Goal: Transaction & Acquisition: Purchase product/service

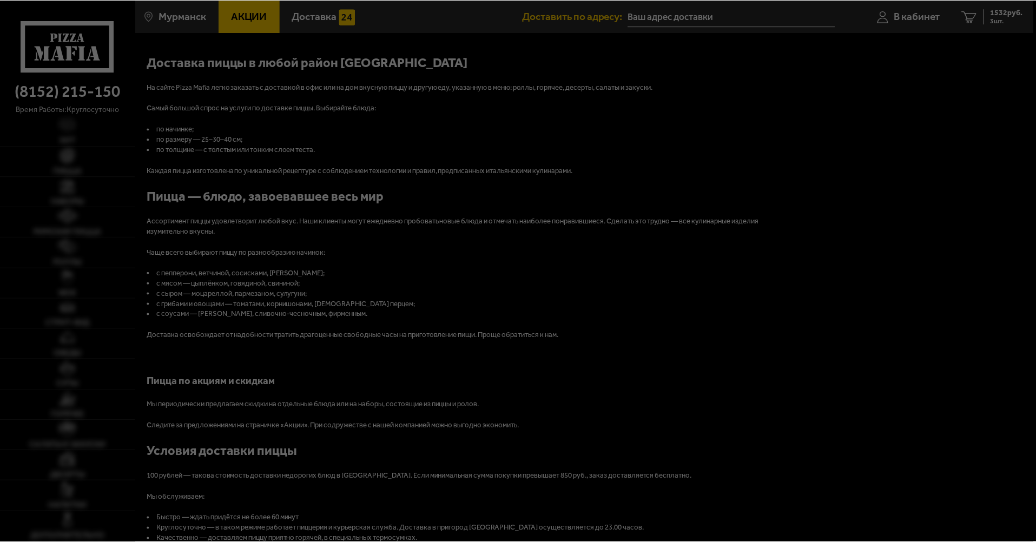
scroll to position [1190, 0]
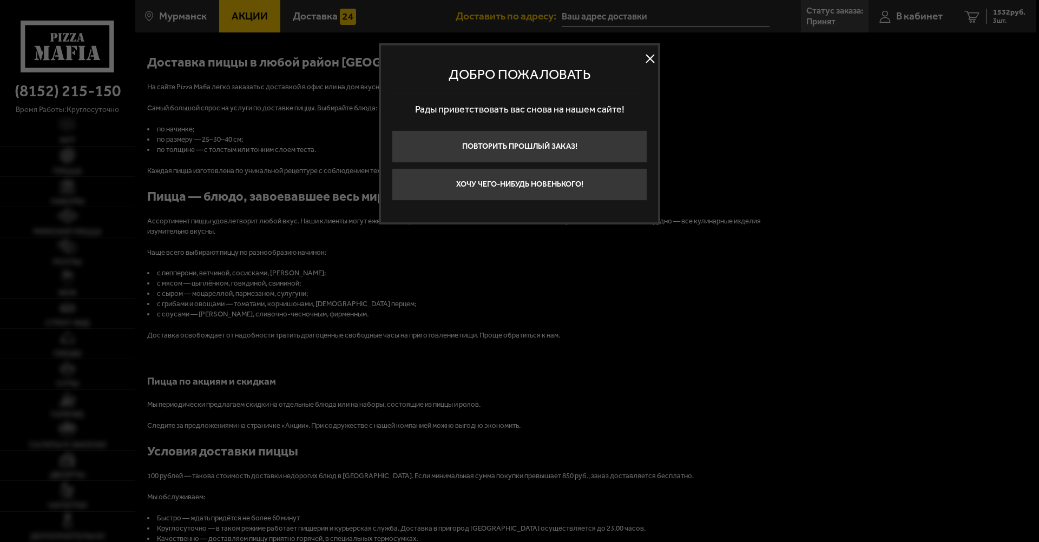
click at [356, 162] on div at bounding box center [519, 271] width 1039 height 542
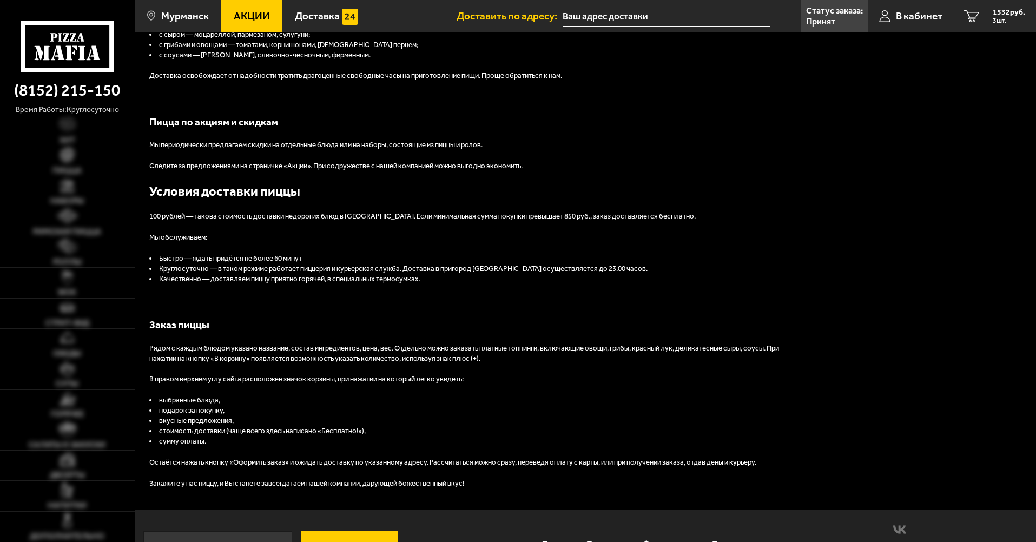
scroll to position [1488, 0]
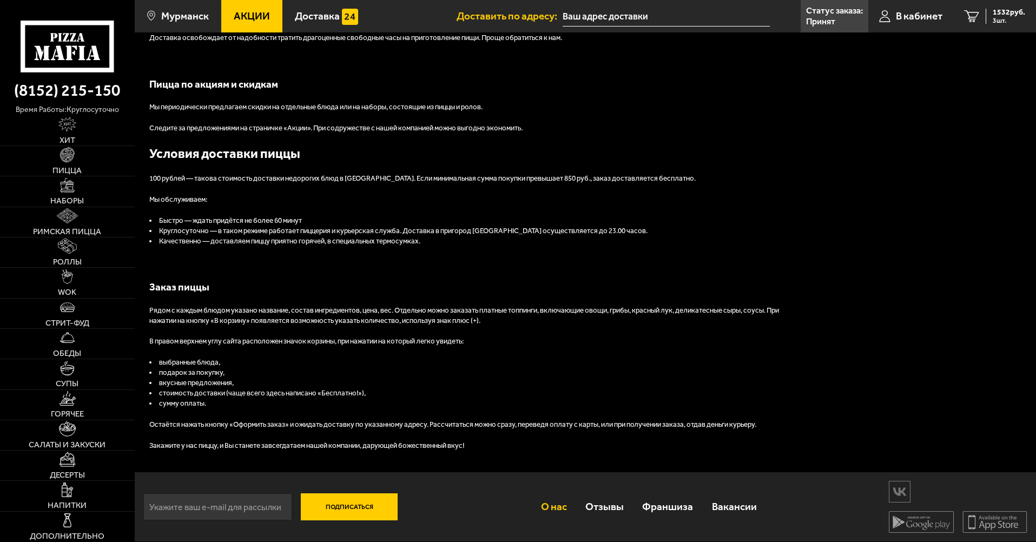
click at [563, 507] on link "О нас" at bounding box center [553, 506] width 44 height 35
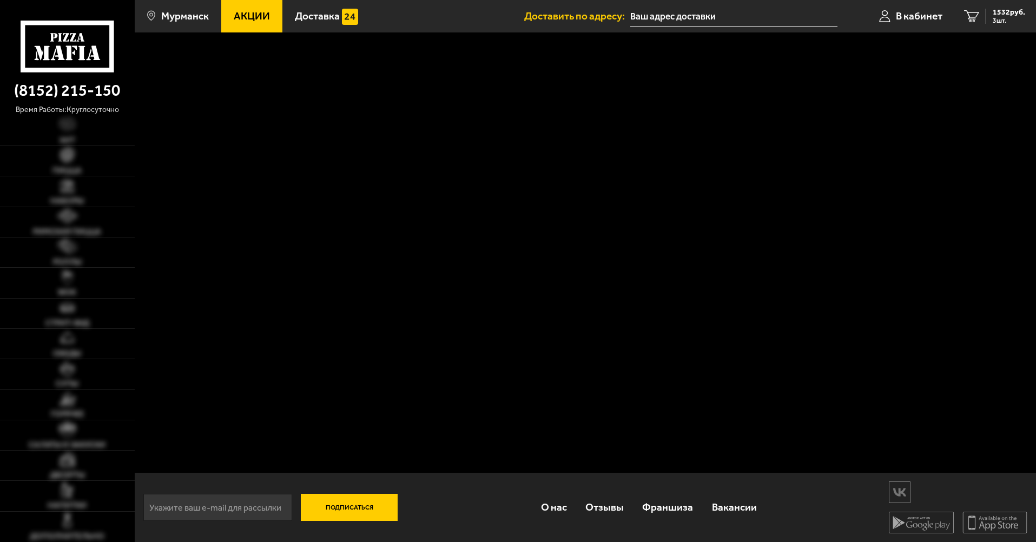
click at [513, 202] on div "Подписаться О нас Отзывы Франшиза Вакансии Мы в соцсетях Скачивайте мобильные п…" at bounding box center [585, 287] width 901 height 510
click at [190, 13] on span "Мурманск" at bounding box center [185, 16] width 48 height 10
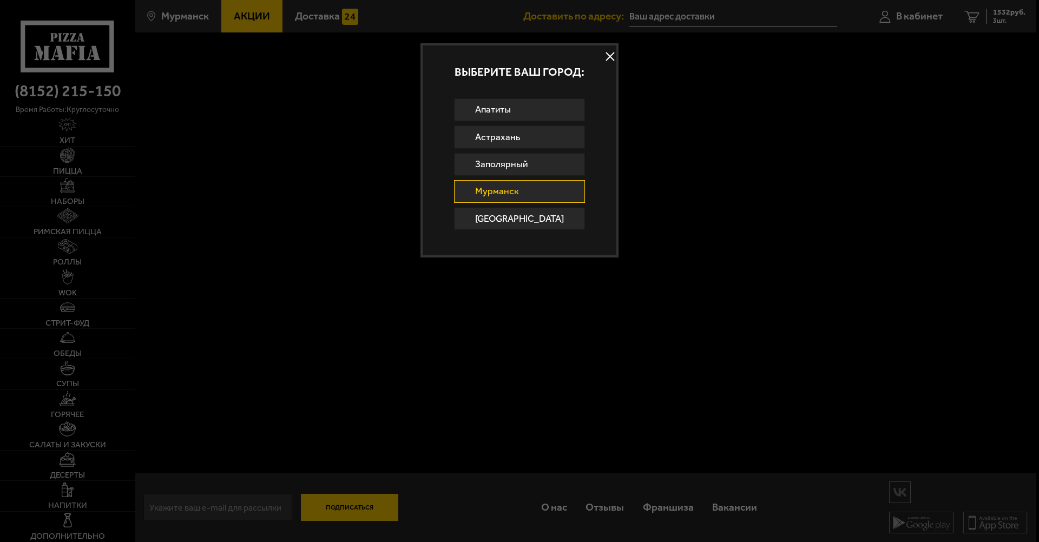
click at [220, 64] on div at bounding box center [519, 271] width 1039 height 542
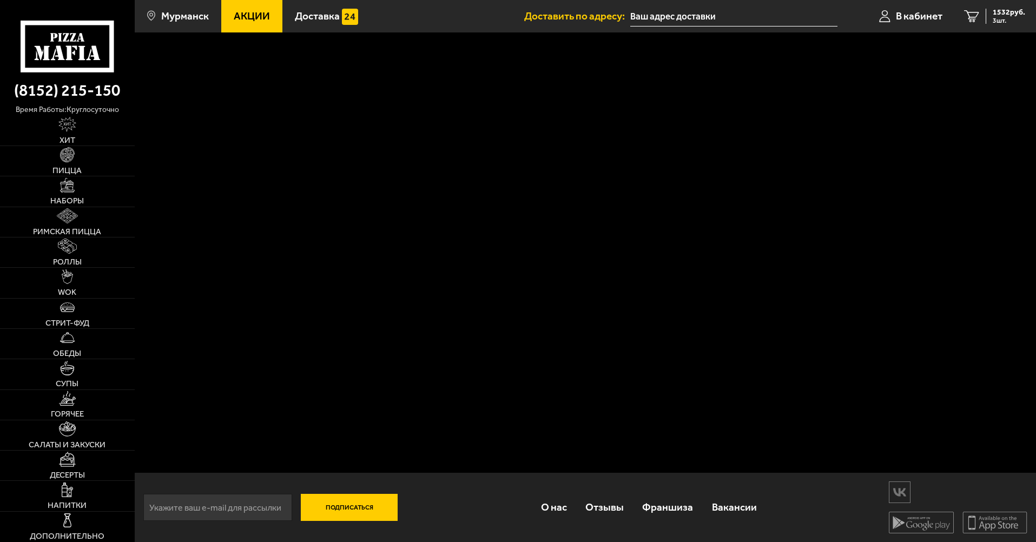
click at [80, 69] on use at bounding box center [67, 46] width 93 height 51
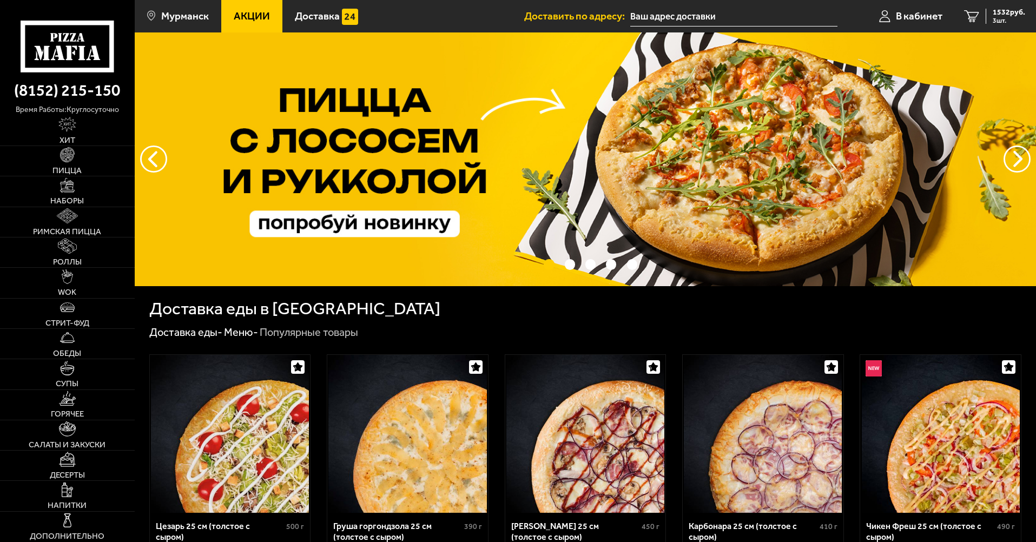
click at [250, 15] on span "Акции" at bounding box center [252, 16] width 36 height 10
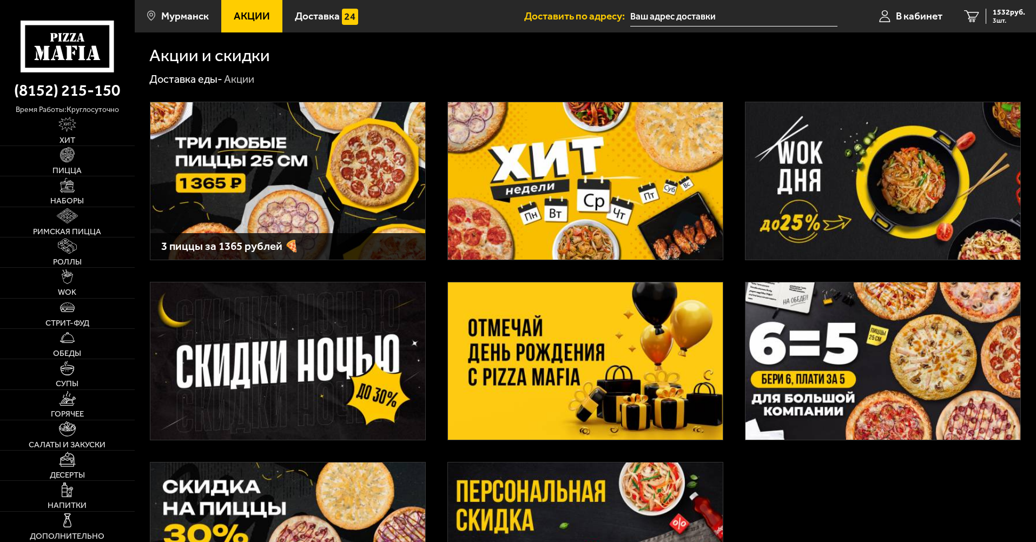
click at [349, 164] on img at bounding box center [287, 180] width 275 height 157
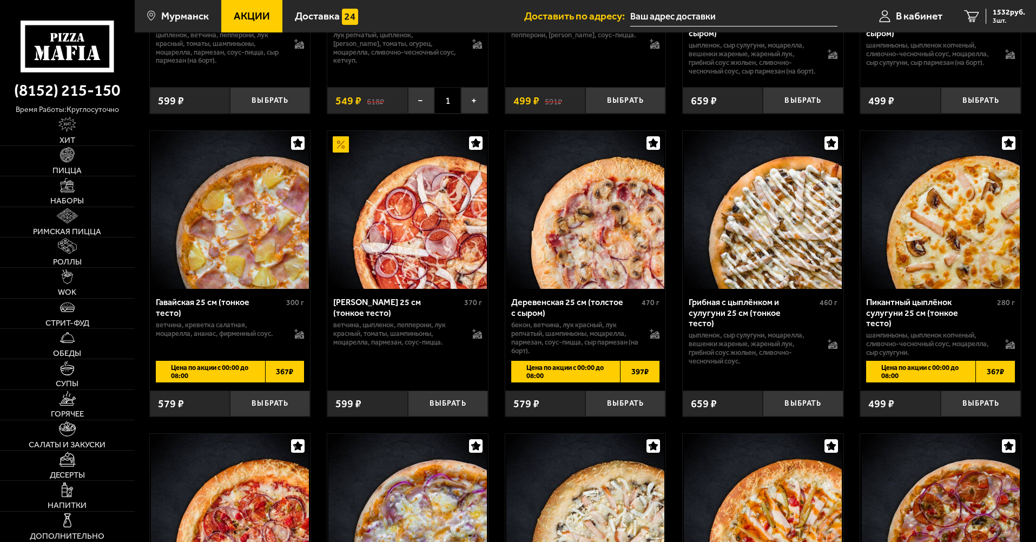
scroll to position [1749, 0]
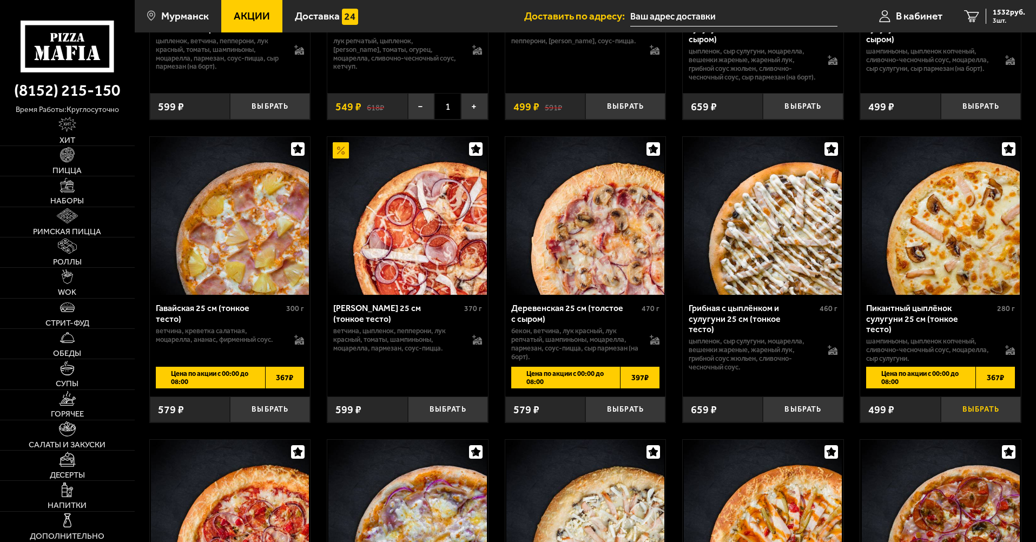
click at [985, 423] on button "Выбрать" at bounding box center [981, 409] width 80 height 27
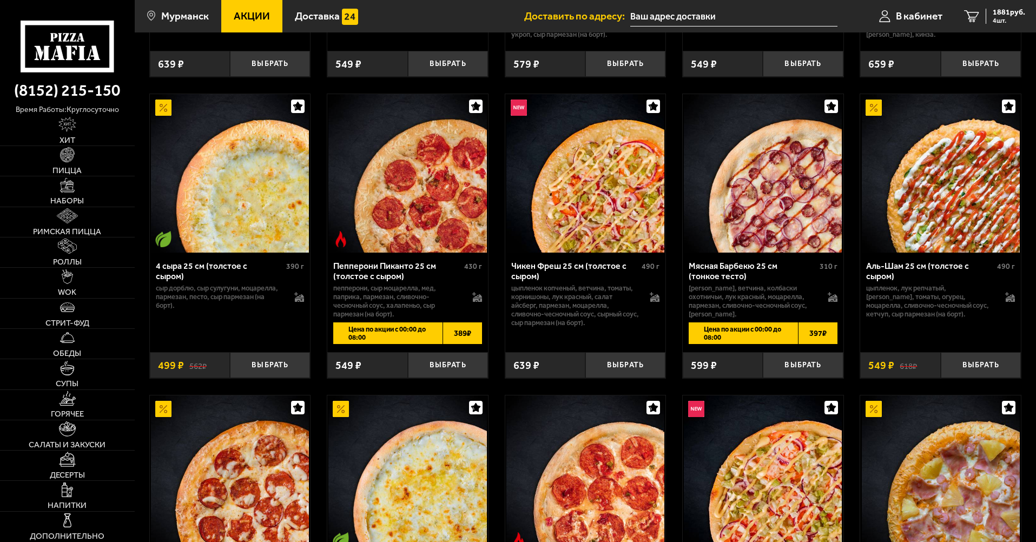
scroll to position [2990, 0]
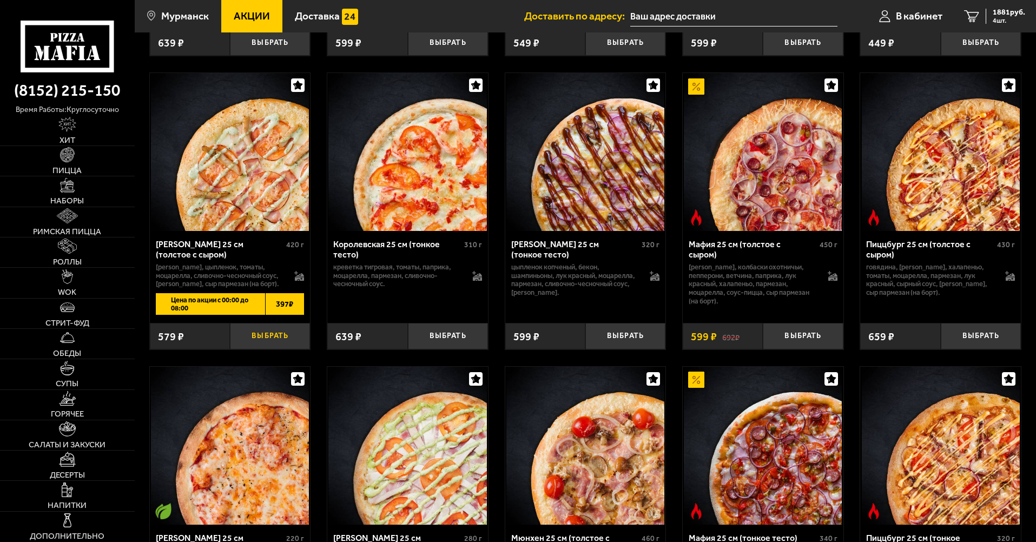
click at [274, 349] on button "Выбрать" at bounding box center [270, 336] width 80 height 27
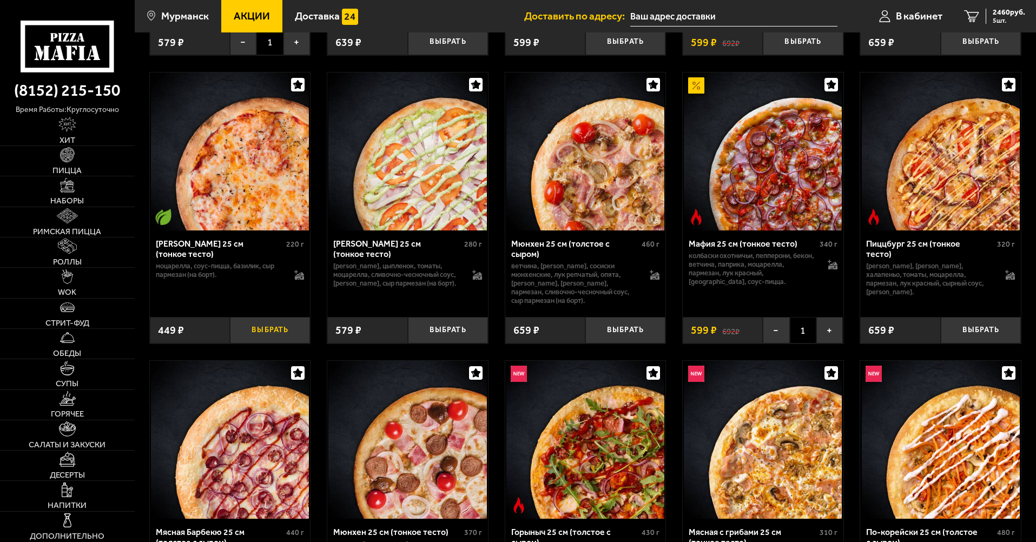
click at [272, 343] on button "Выбрать" at bounding box center [270, 330] width 80 height 27
click at [1004, 19] on span "6 шт." at bounding box center [1009, 20] width 32 height 6
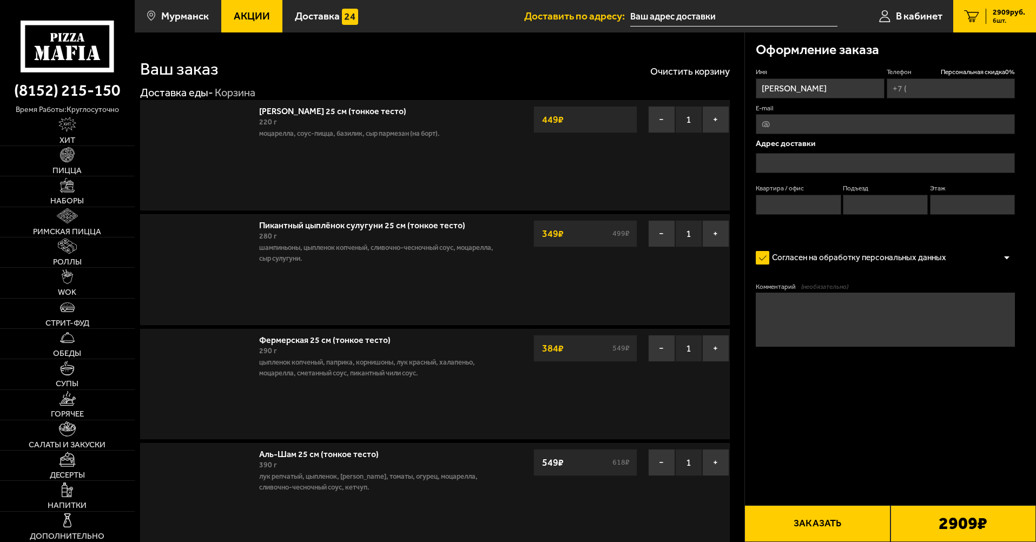
type input "+7 (921) 172-62-52"
type input "Мурманск Полярный Круг 1"
type input "2"
type input "1"
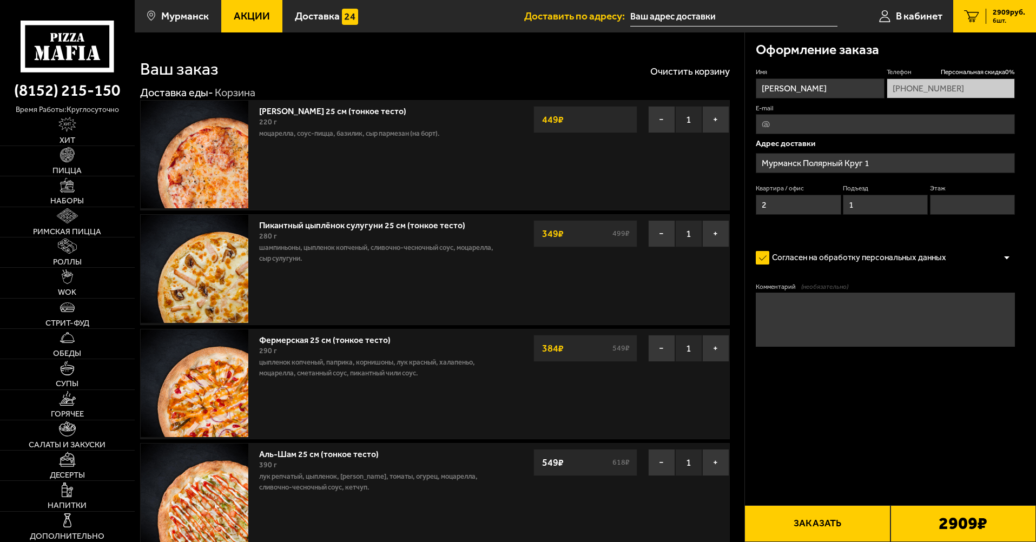
type input "улица Полярный Круг, 1"
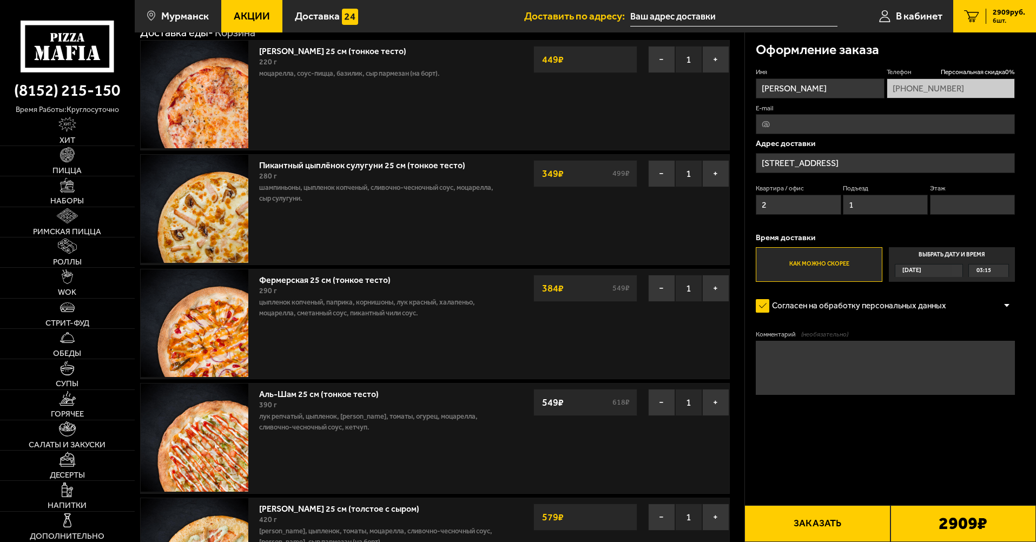
scroll to position [108, 0]
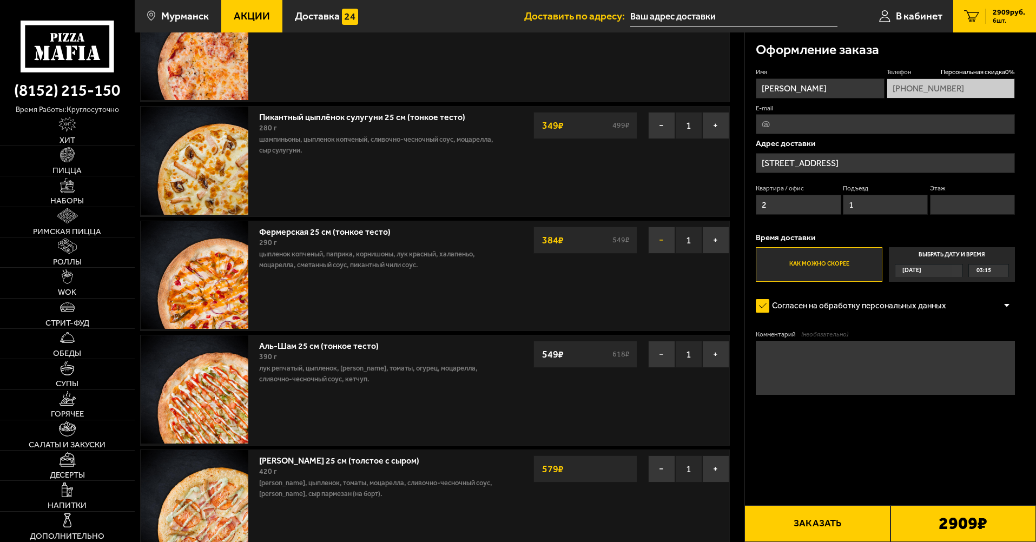
click at [654, 246] on button "−" at bounding box center [661, 240] width 27 height 27
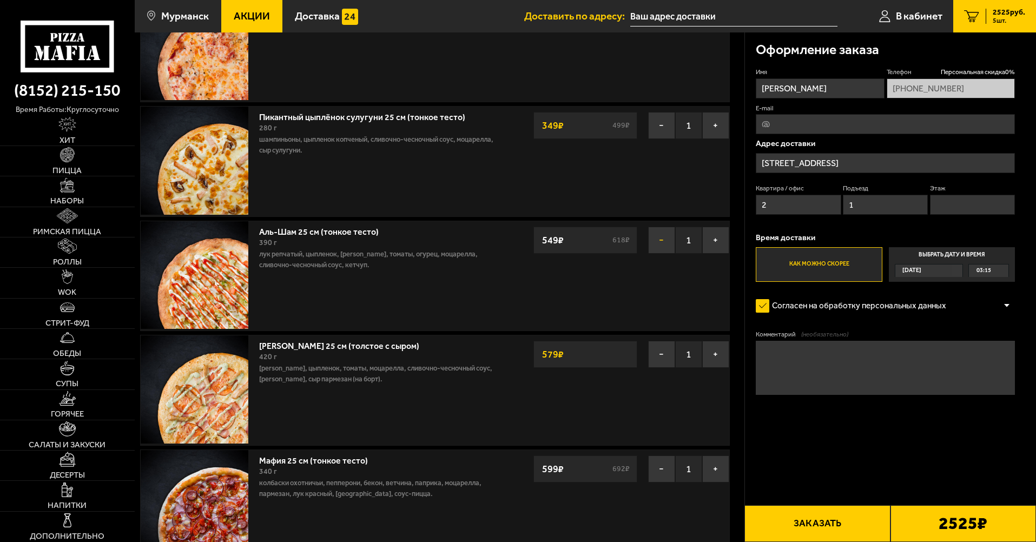
click at [651, 240] on button "−" at bounding box center [661, 240] width 27 height 27
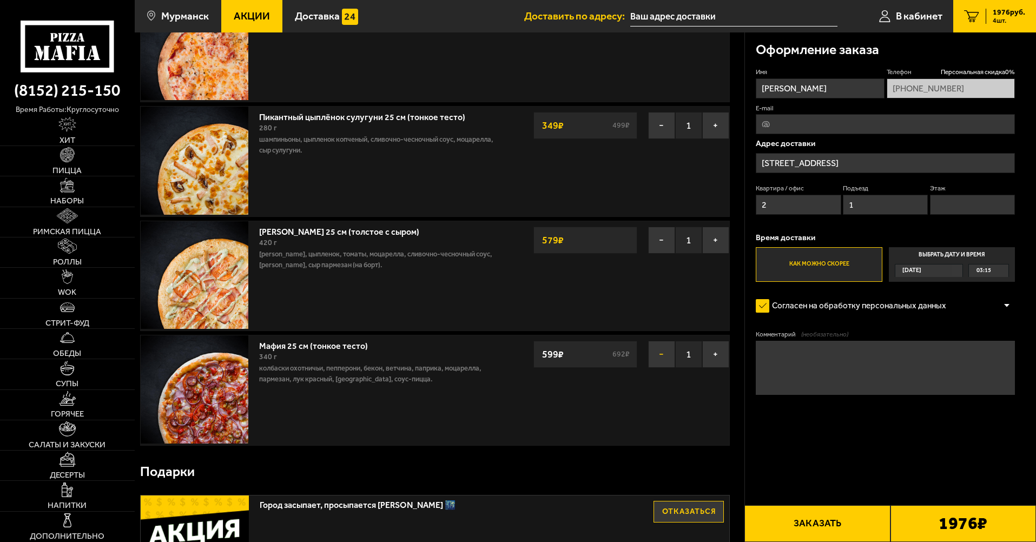
click at [661, 354] on button "−" at bounding box center [661, 354] width 27 height 27
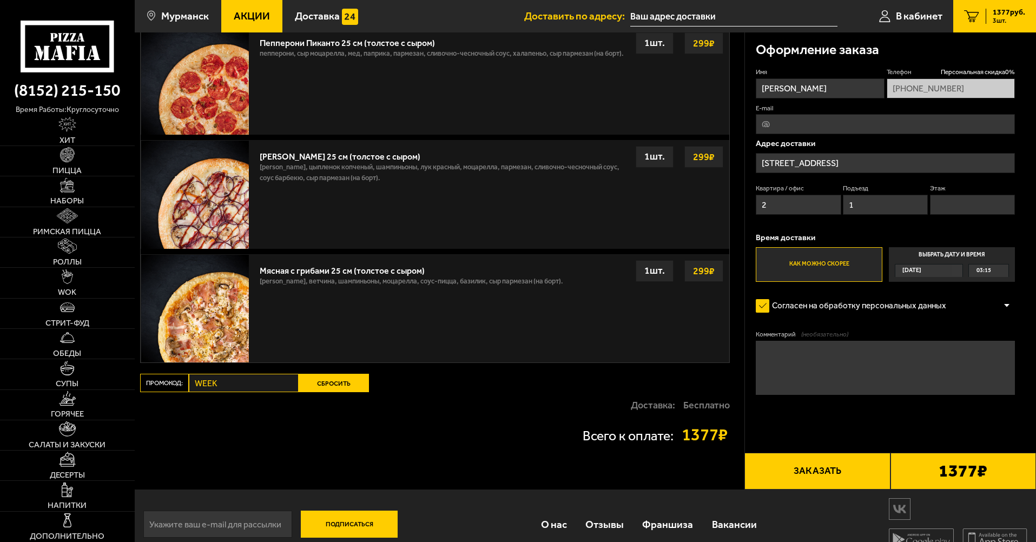
scroll to position [1399, 0]
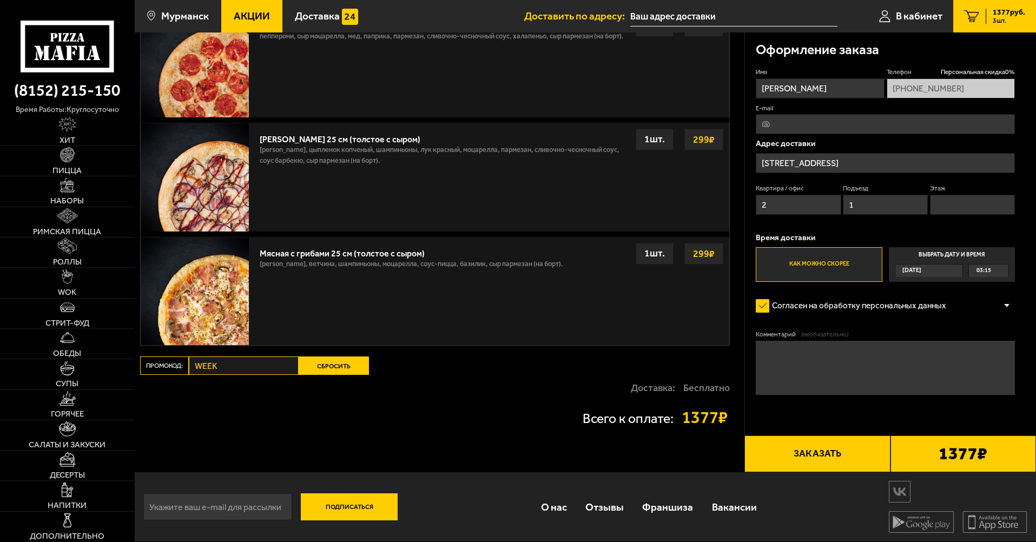
click at [175, 365] on label "Промокод:" at bounding box center [164, 365] width 49 height 18
click at [299, 366] on button "Сбросить" at bounding box center [334, 365] width 70 height 18
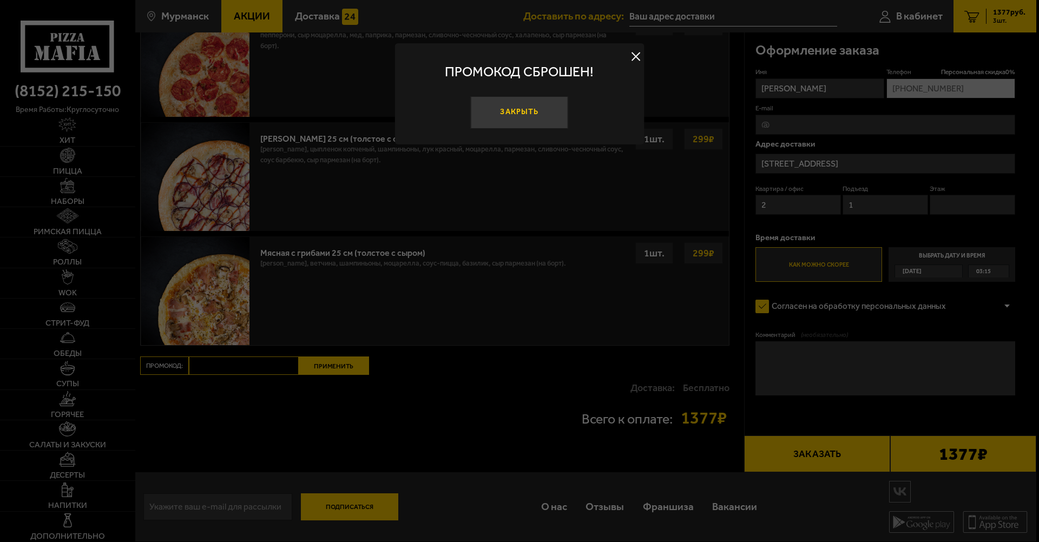
click at [522, 127] on button "Закрыть" at bounding box center [519, 112] width 97 height 32
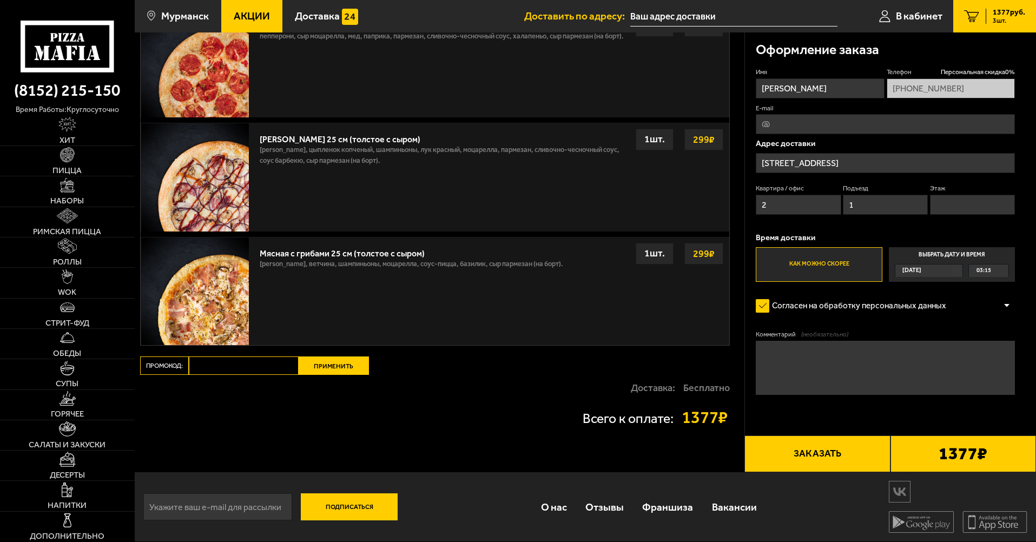
click at [241, 367] on input "Промокод:" at bounding box center [244, 365] width 110 height 18
type input "mf0358"
click at [334, 362] on button "Применить" at bounding box center [334, 365] width 70 height 18
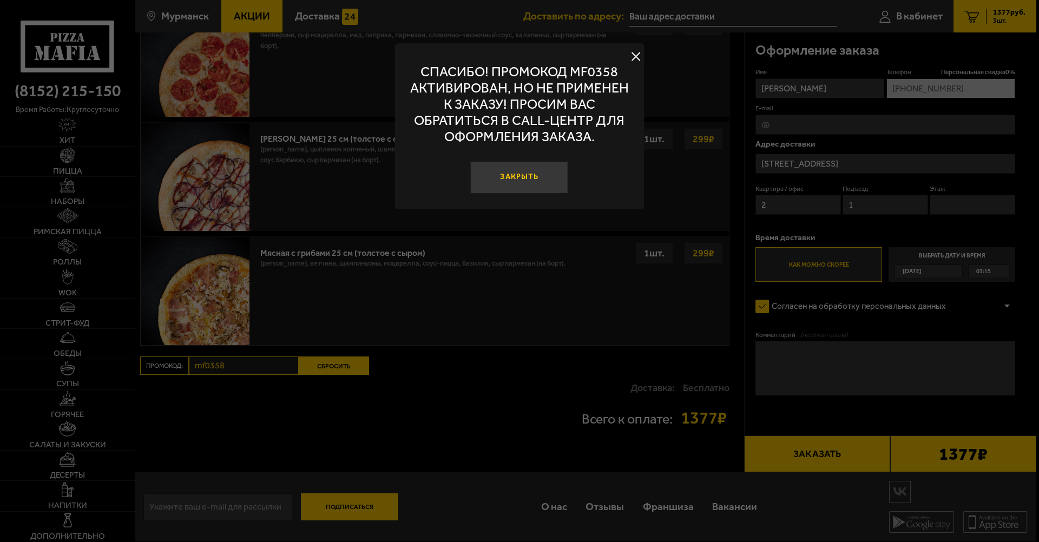
click at [529, 178] on button "Закрыть" at bounding box center [519, 177] width 97 height 32
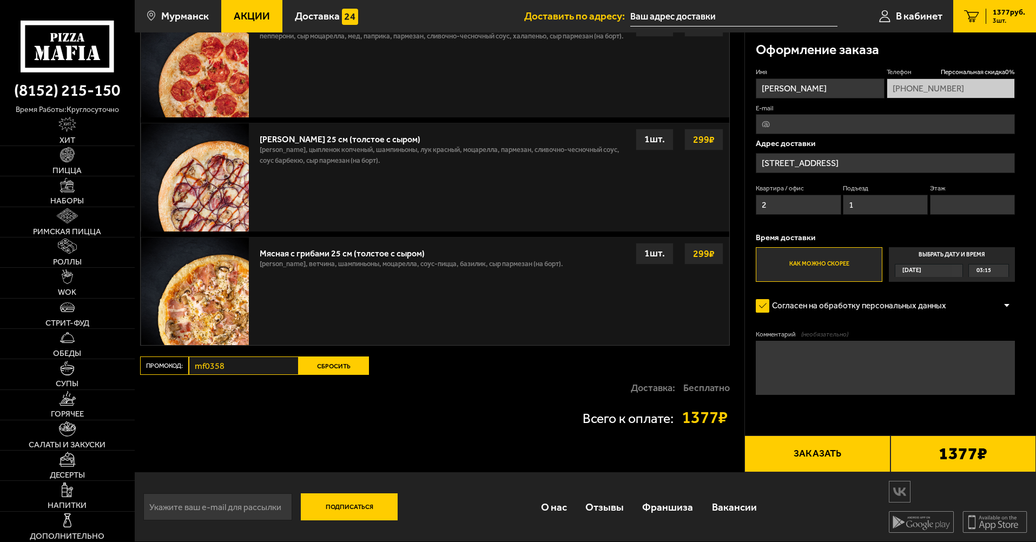
click at [81, 37] on use at bounding box center [80, 37] width 8 height 9
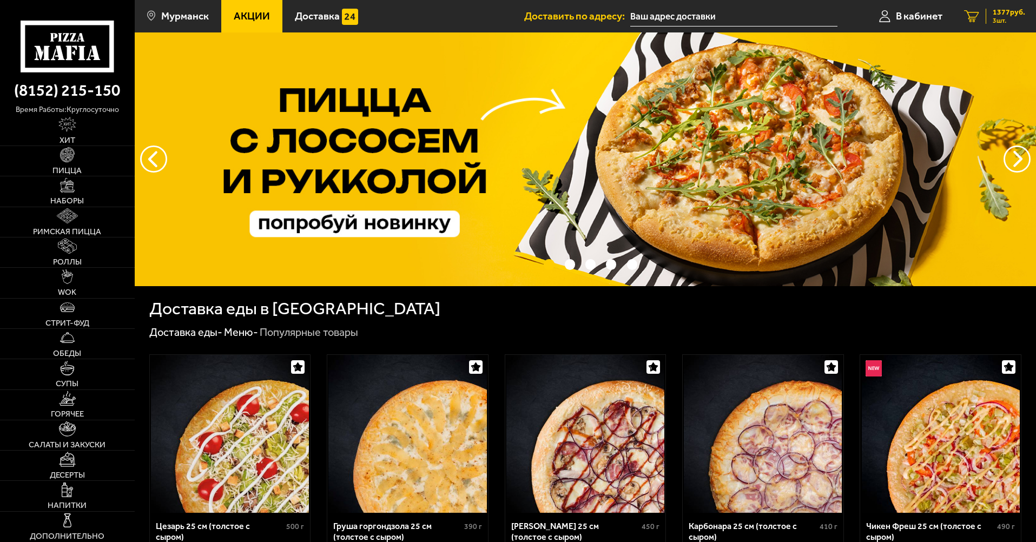
click at [996, 19] on span "3 шт." at bounding box center [1009, 20] width 32 height 6
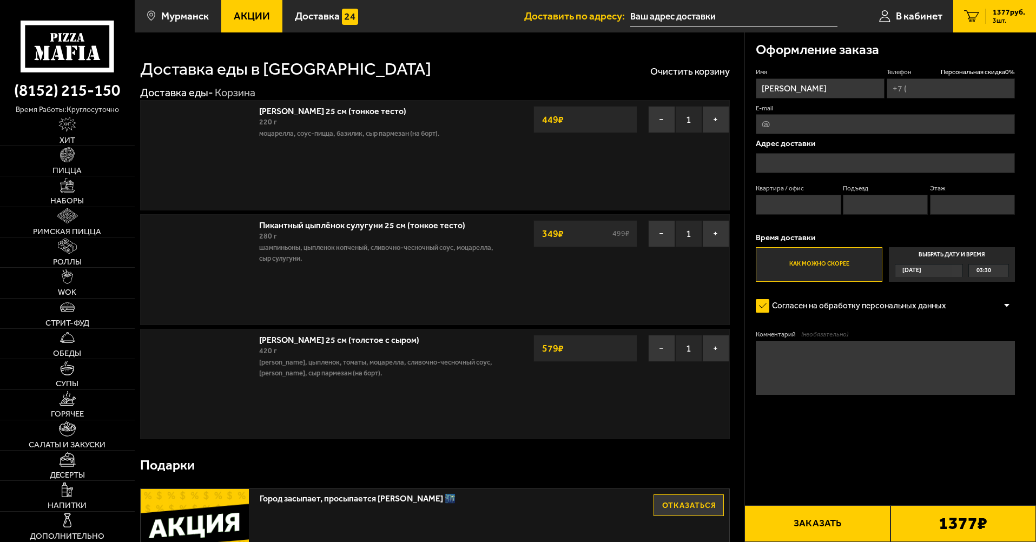
type input "+7 (921) 172-62-52"
type input "Мурманск Полярный Круг 1"
type input "2"
type input "1"
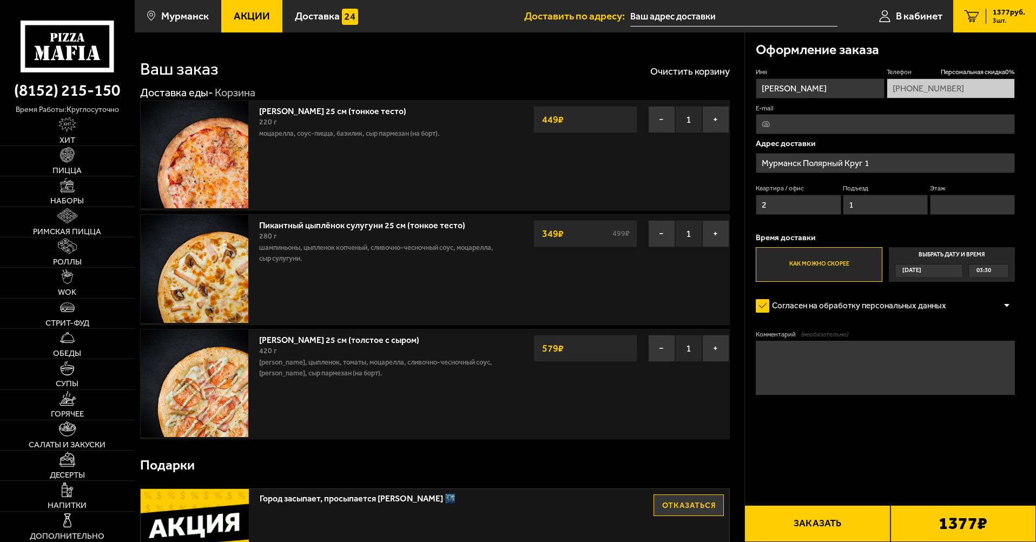
type input "улица Полярный Круг, 1"
click at [666, 124] on button "−" at bounding box center [661, 119] width 27 height 27
click at [672, 74] on button "Очистить корзину" at bounding box center [690, 72] width 80 height 10
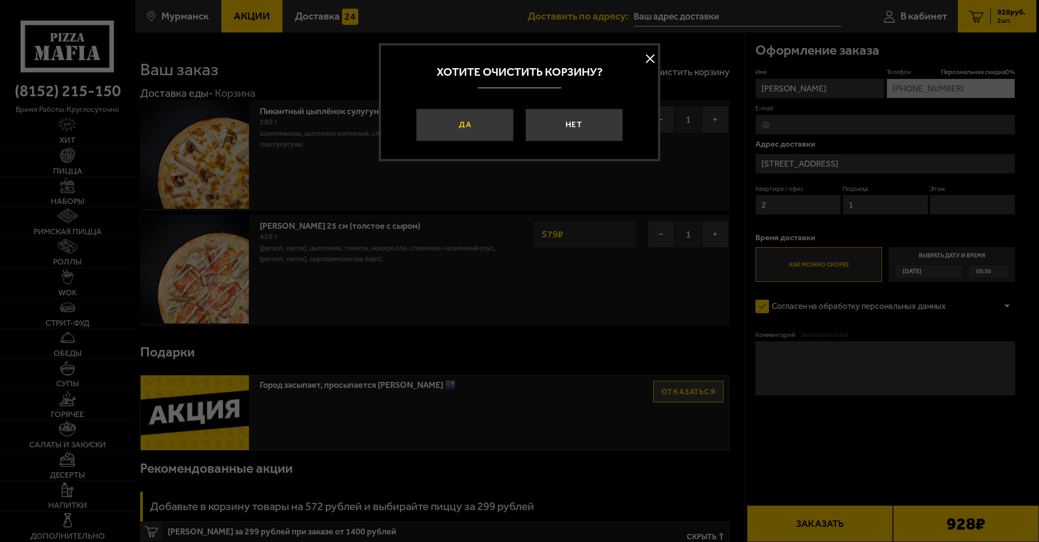
click at [492, 124] on button "Да" at bounding box center [464, 125] width 97 height 32
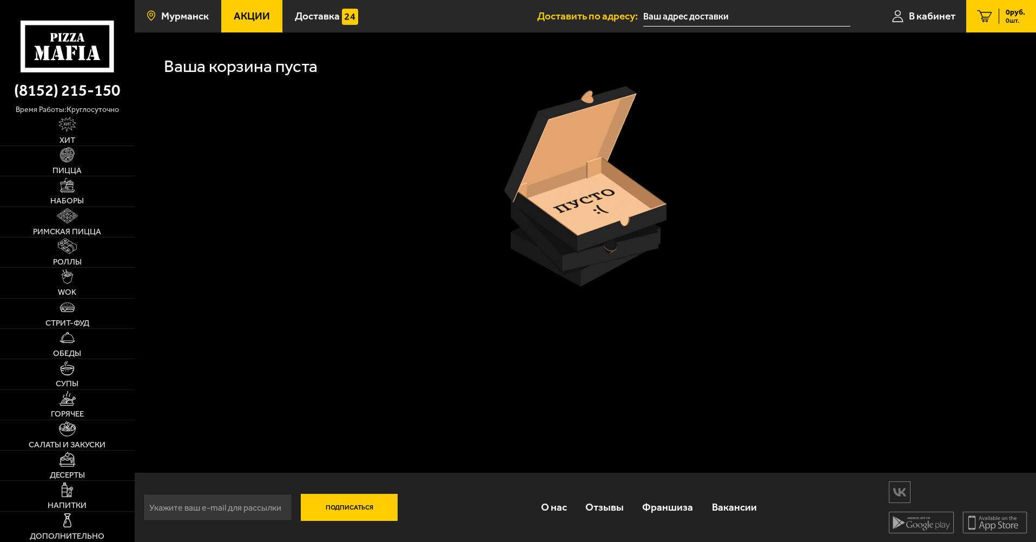
click at [178, 18] on span "Мурманск" at bounding box center [185, 16] width 48 height 10
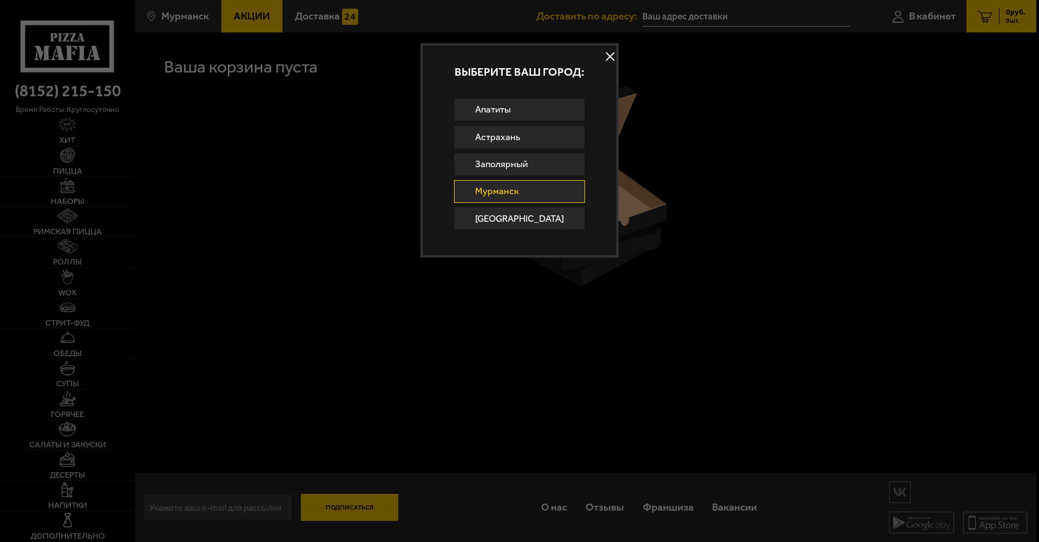
click at [91, 30] on div at bounding box center [519, 271] width 1039 height 542
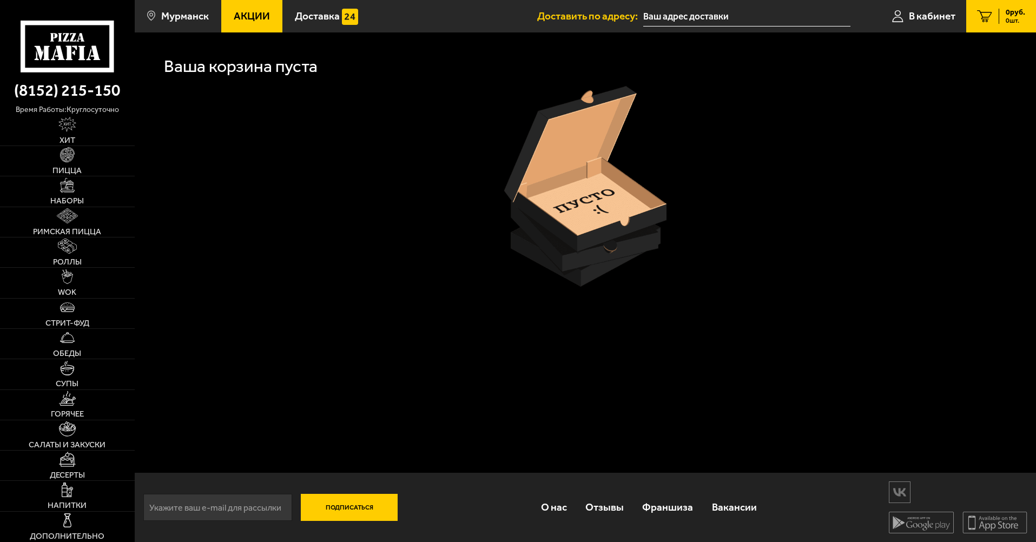
click at [71, 31] on icon at bounding box center [67, 46] width 93 height 51
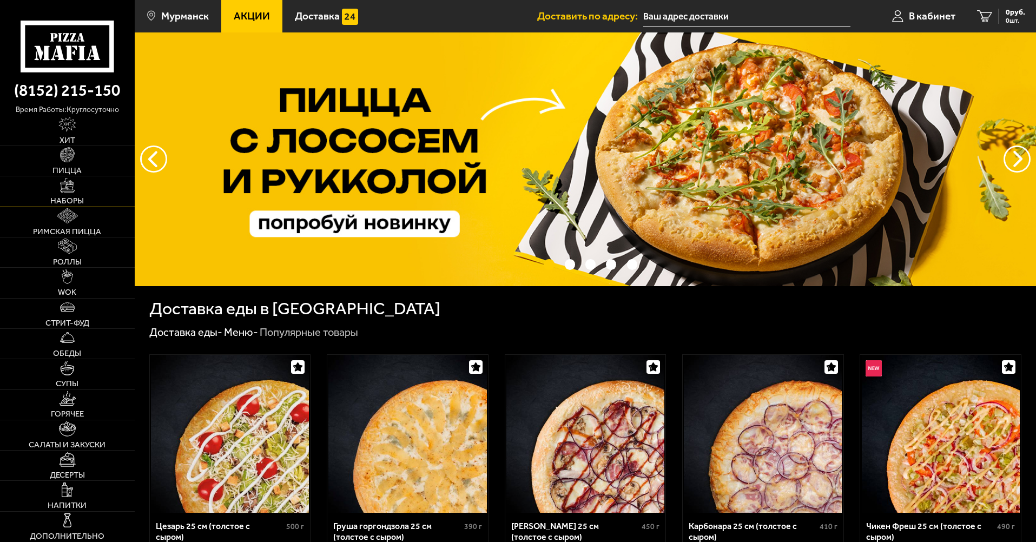
click at [79, 189] on link "Наборы" at bounding box center [67, 191] width 135 height 30
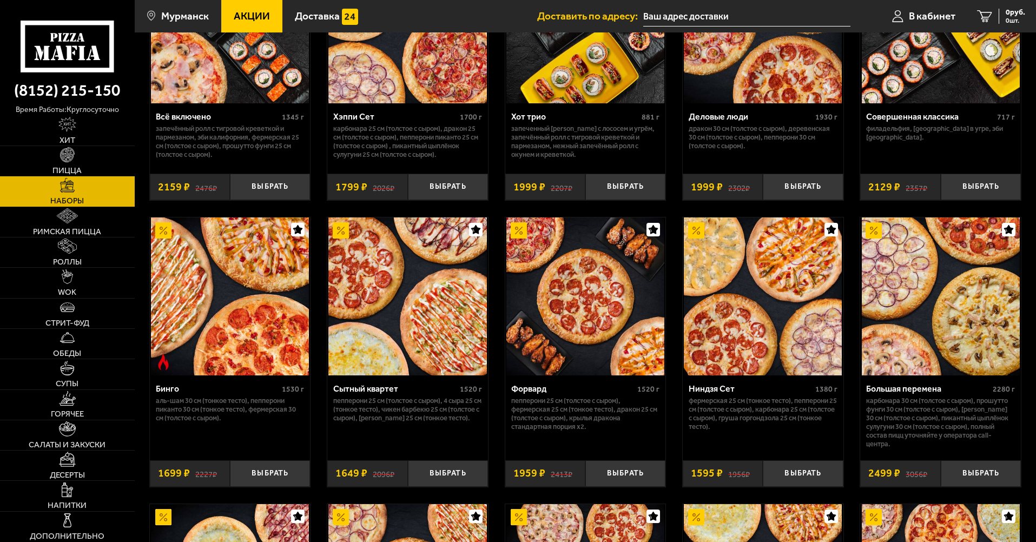
scroll to position [1654, 0]
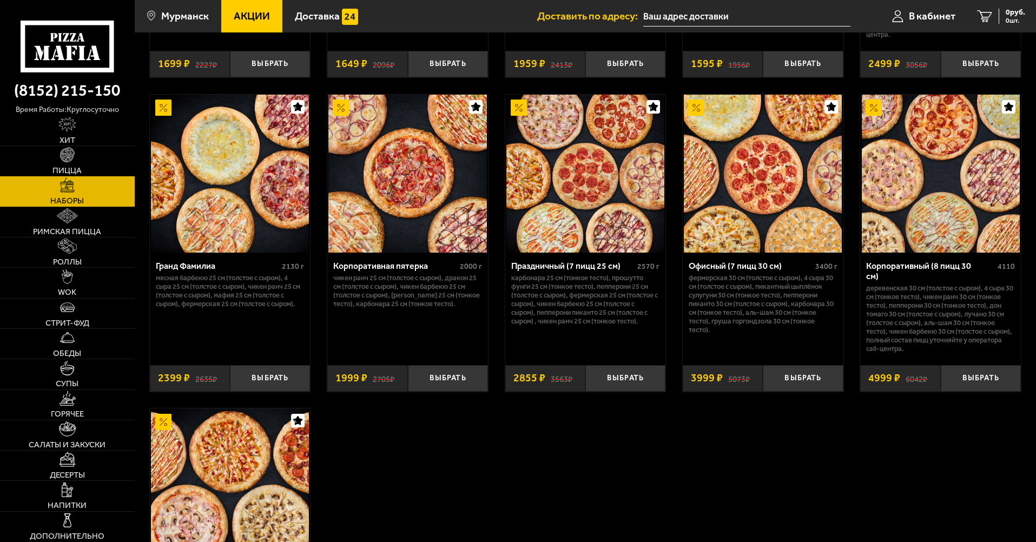
click at [989, 37] on p "Карбонара 30 см (толстое с сыром), Прошутто Фунги 30 см (толстое с сыром), Тони…" at bounding box center [940, 13] width 149 height 52
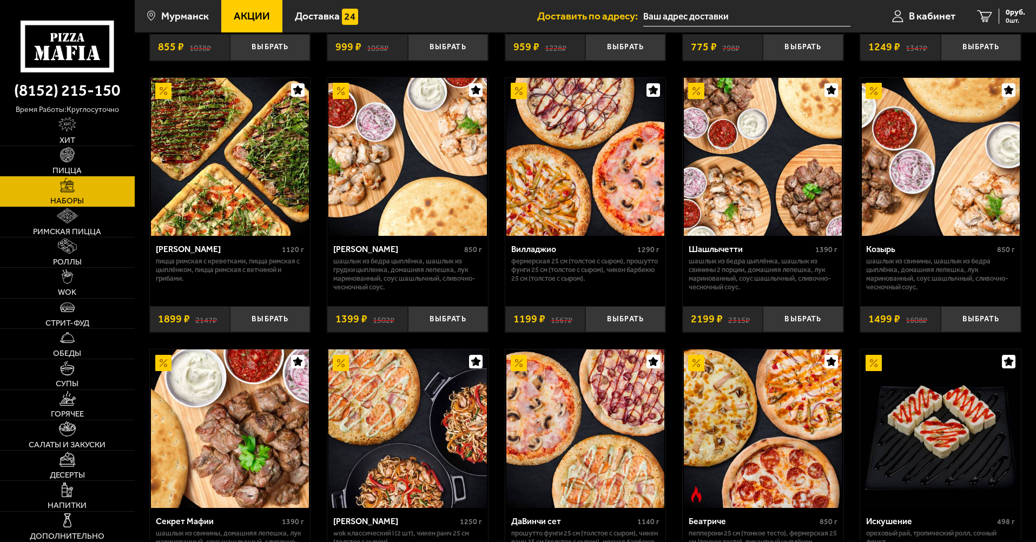
scroll to position [1891, 0]
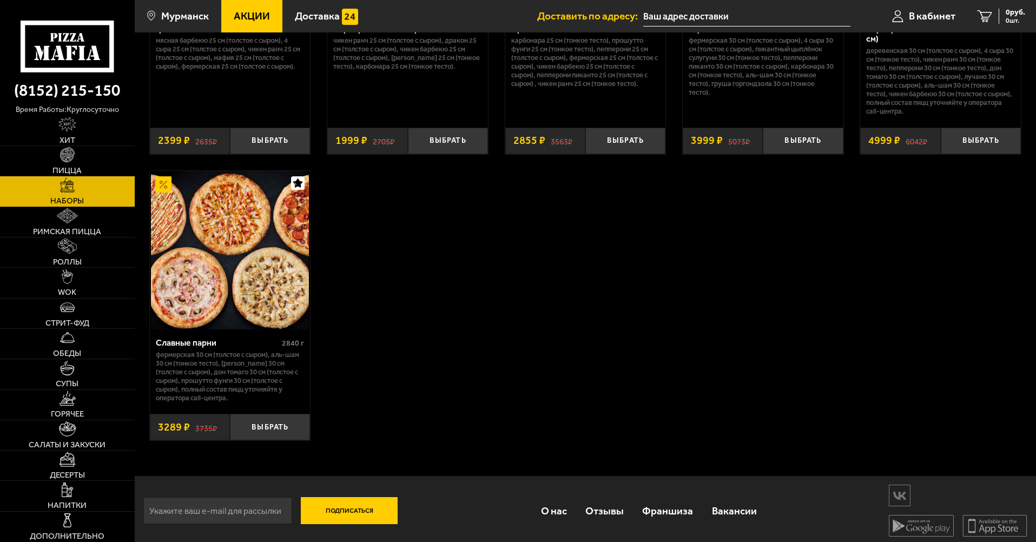
click at [988, 37] on div "Корпоративный (8 пицц 30 см)" at bounding box center [930, 33] width 129 height 21
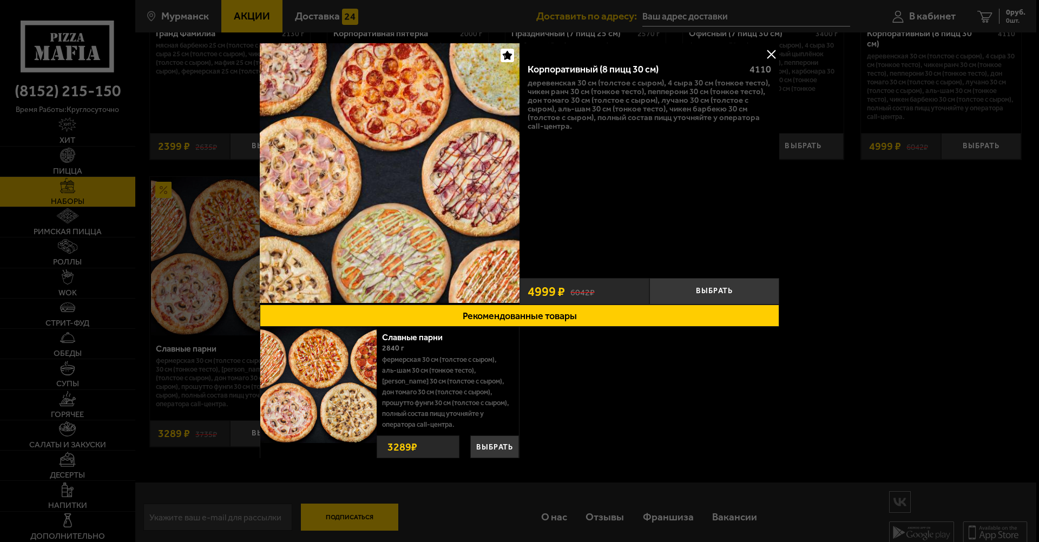
click at [898, 156] on div at bounding box center [519, 271] width 1039 height 542
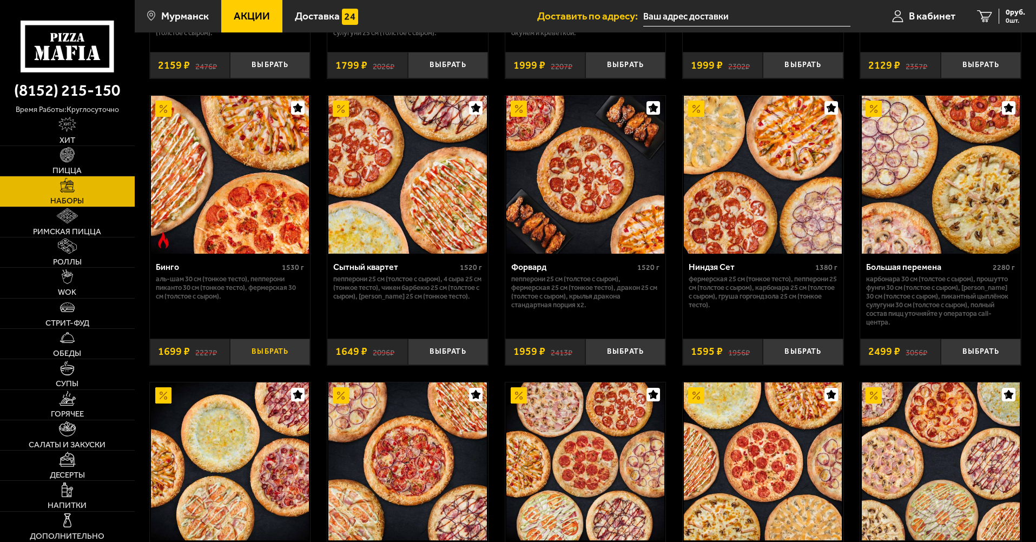
click at [276, 356] on button "Выбрать" at bounding box center [270, 352] width 80 height 27
click at [1020, 17] on span "1 шт." at bounding box center [1009, 20] width 32 height 6
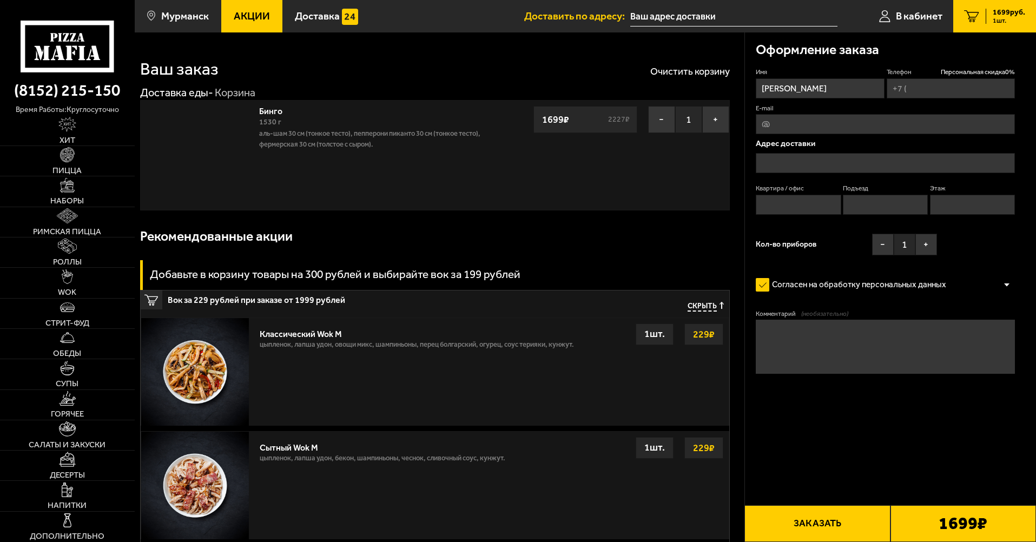
type input "+7 (921) 172-62-52"
type input "Мурманск Полярный Круг 1"
type input "2"
type input "1"
type input "улица Полярный Круг, 1"
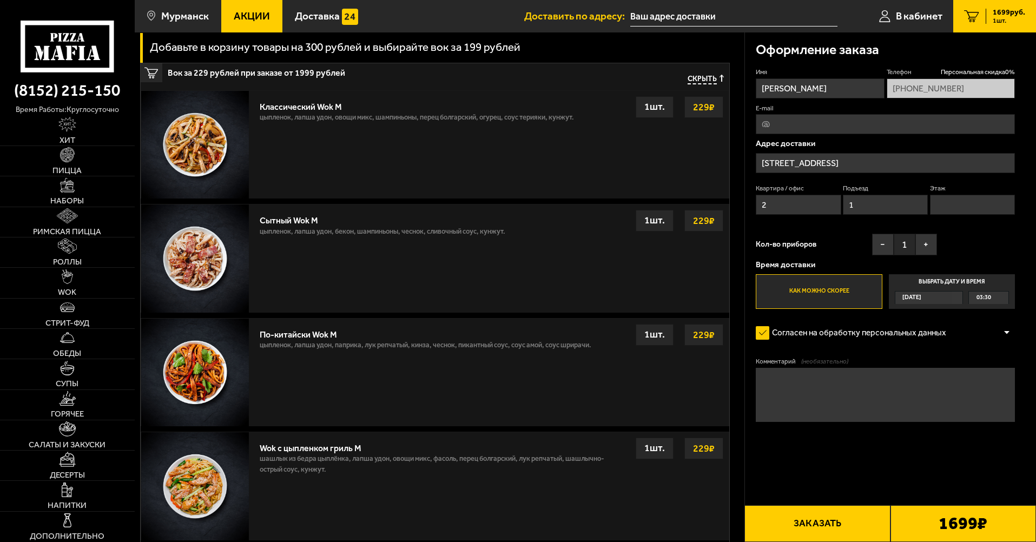
scroll to position [270, 0]
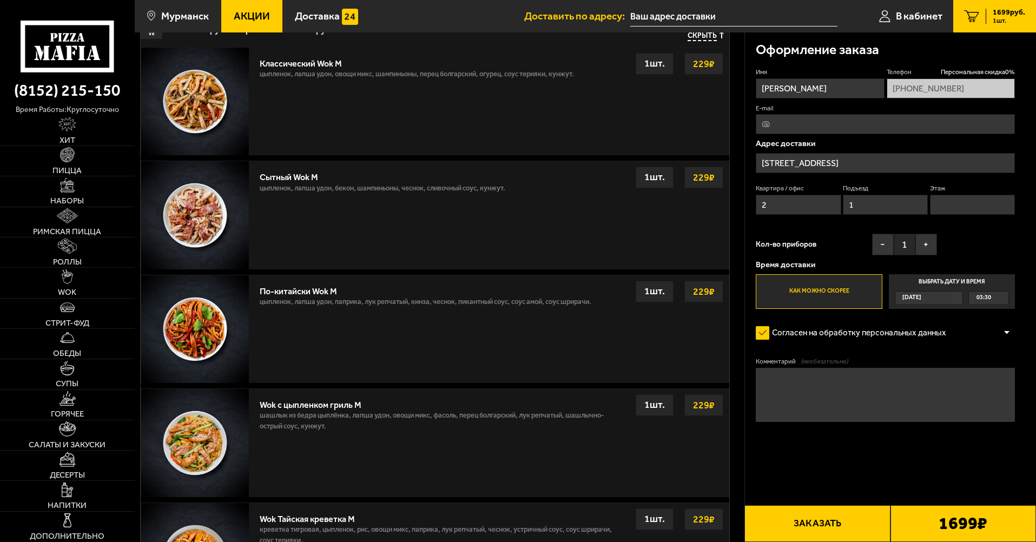
click at [858, 158] on input "улица Полярный Круг, 1" at bounding box center [885, 163] width 259 height 20
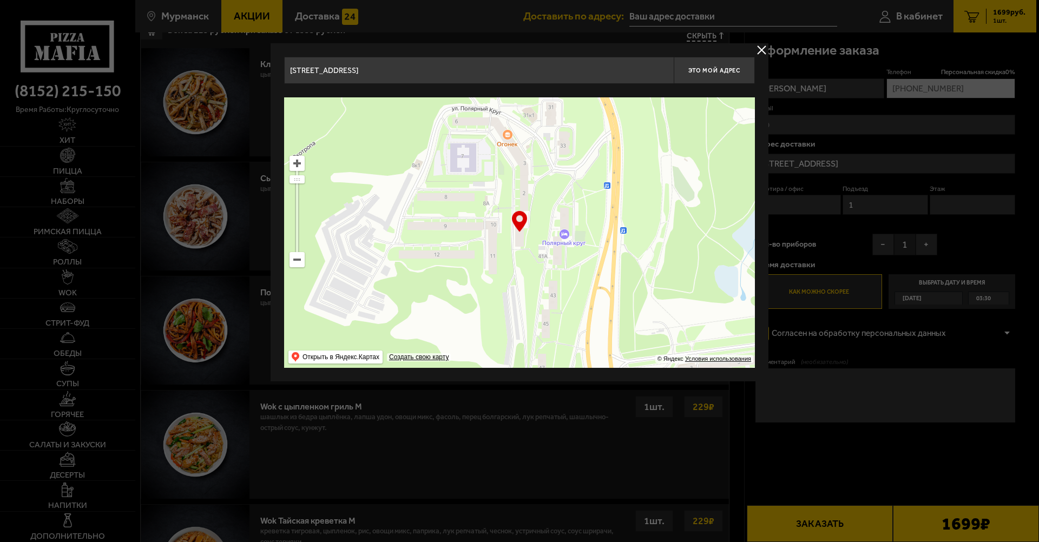
drag, startPoint x: 517, startPoint y: 68, endPoint x: 480, endPoint y: 67, distance: 36.3
click at [484, 67] on input "улица Полярный Круг, 1" at bounding box center [478, 70] width 389 height 27
type input "Капитана"
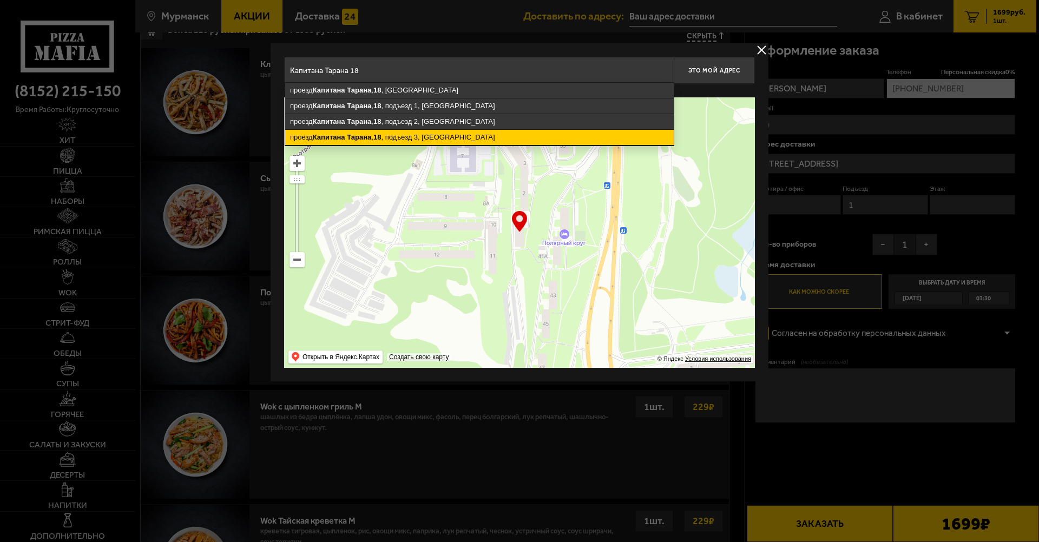
click at [426, 121] on ymaps "проезд Капитана Тарана , 18 , подъезд 2, Мурманск" at bounding box center [479, 121] width 388 height 15
type input "Мурманск, проезд Капитана Тарана, 18, подъезд 2"
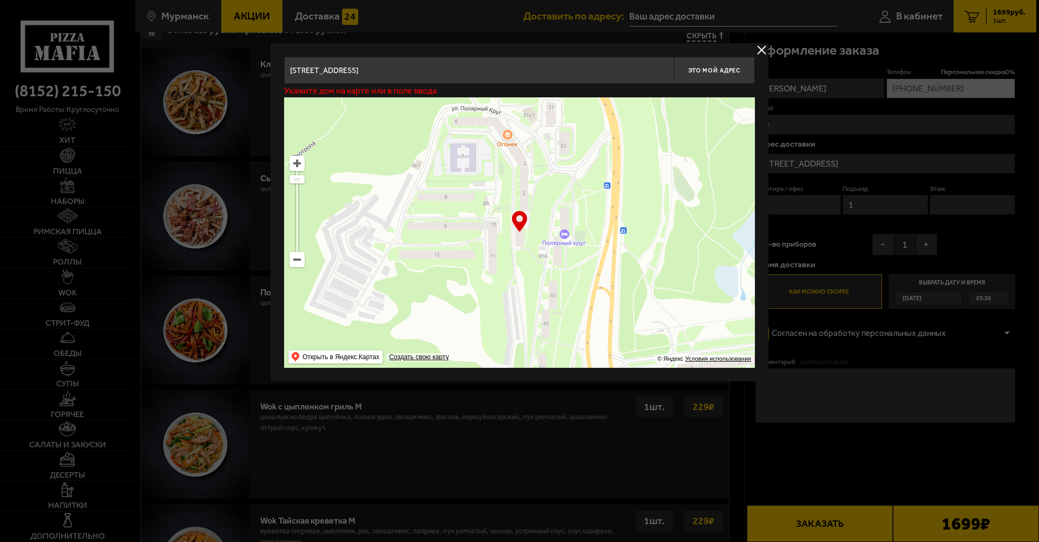
type input "проезд Капитана Тарана, 18, подъезд 2"
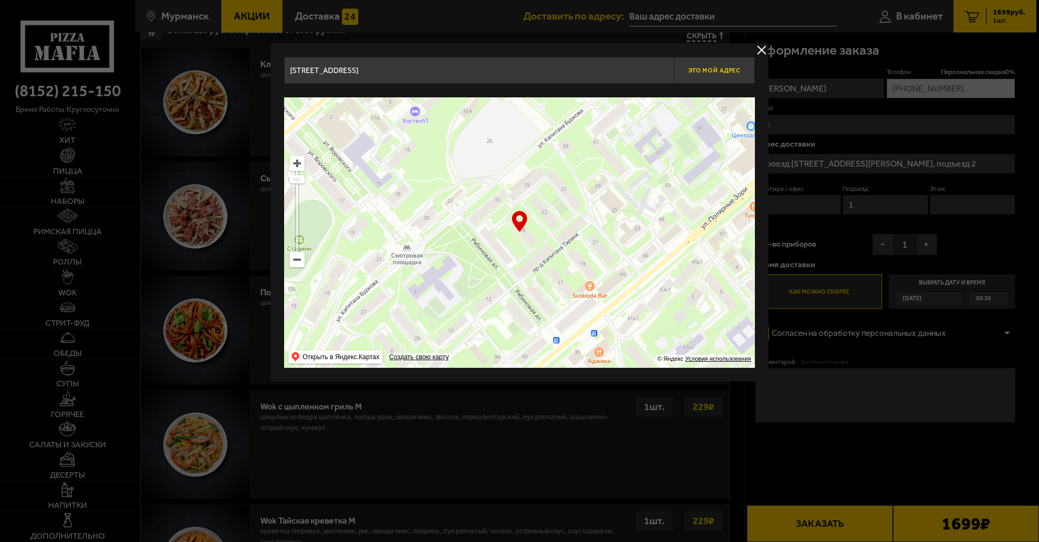
click at [729, 69] on span "Это мой адрес" at bounding box center [714, 70] width 52 height 7
type input "проезд Капитана Тарана, 18, подъезд 2"
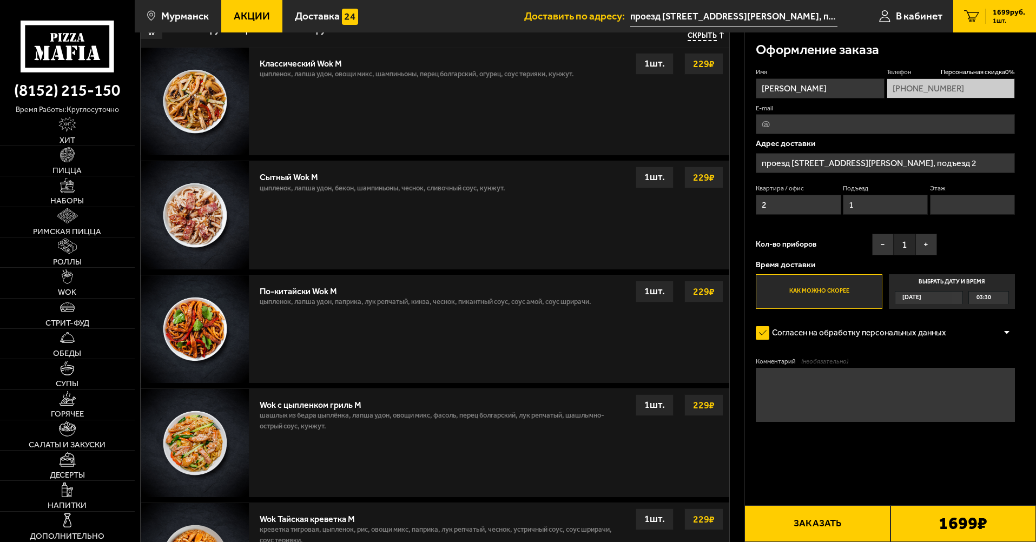
drag, startPoint x: 819, startPoint y: 205, endPoint x: 716, endPoint y: 204, distance: 102.8
click at [717, 204] on section "Ваш заказ Очистить корзину Доставка еды - Корзина Бинго 1530 г Аль-Шам 30 см (т…" at bounding box center [585, 307] width 901 height 1090
type input "44"
click at [876, 209] on input "1" at bounding box center [885, 205] width 85 height 20
drag, startPoint x: 876, startPoint y: 209, endPoint x: 810, endPoint y: 208, distance: 66.5
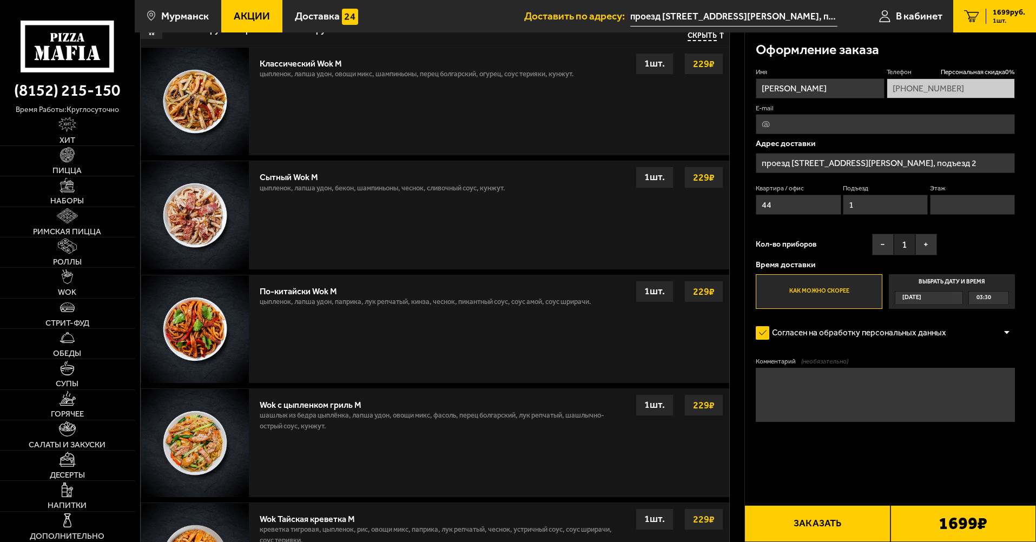
click at [811, 208] on div "Квартира / офис 44 Подъезд 1 Этаж" at bounding box center [885, 202] width 259 height 36
type input "2"
click at [936, 205] on input "Этаж" at bounding box center [972, 205] width 85 height 20
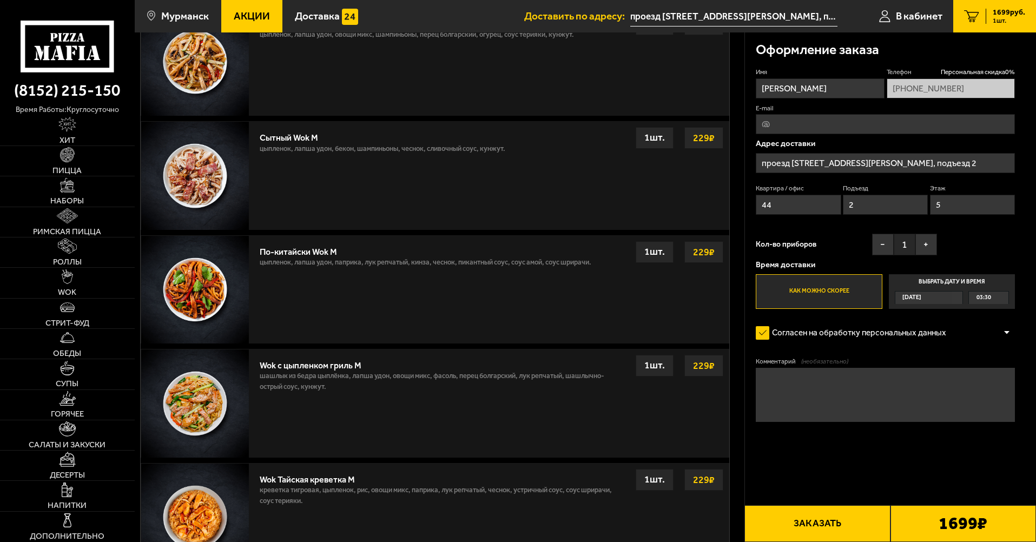
scroll to position [649, 0]
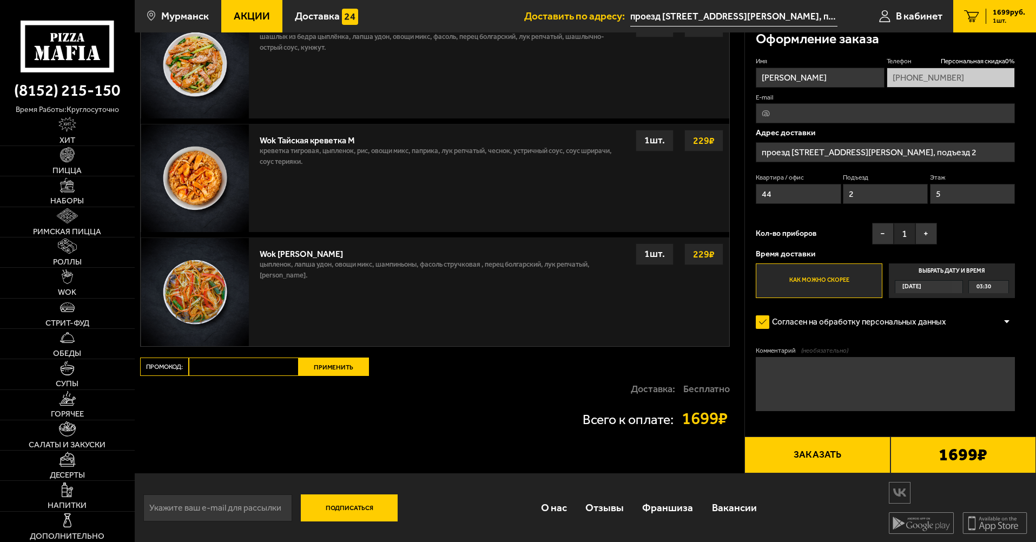
type input "5"
click at [257, 362] on input "Промокод:" at bounding box center [244, 367] width 110 height 18
paste input "mf0421"
type input "mf0421"
click at [352, 365] on button "Применить" at bounding box center [334, 367] width 70 height 18
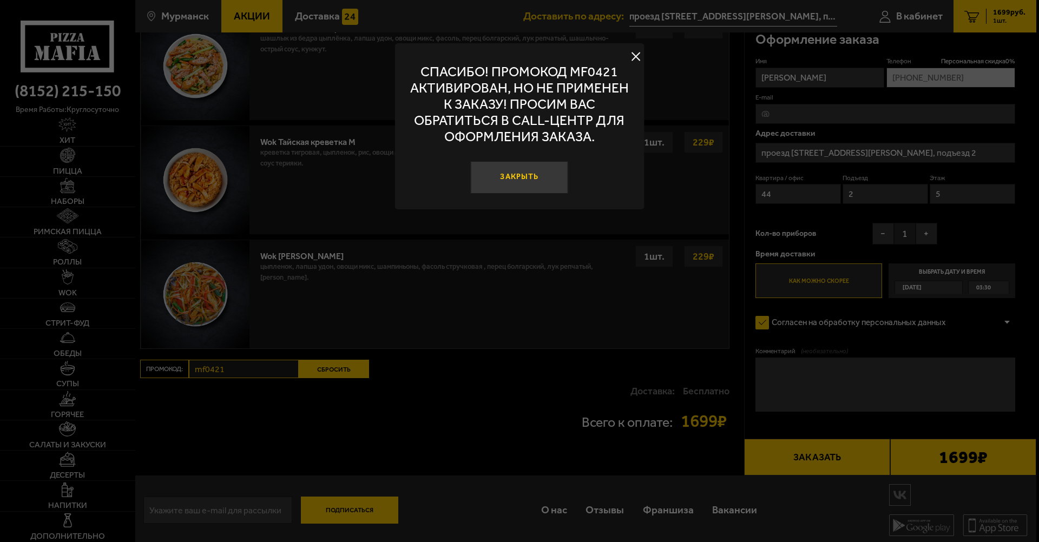
click at [524, 177] on button "Закрыть" at bounding box center [519, 177] width 97 height 32
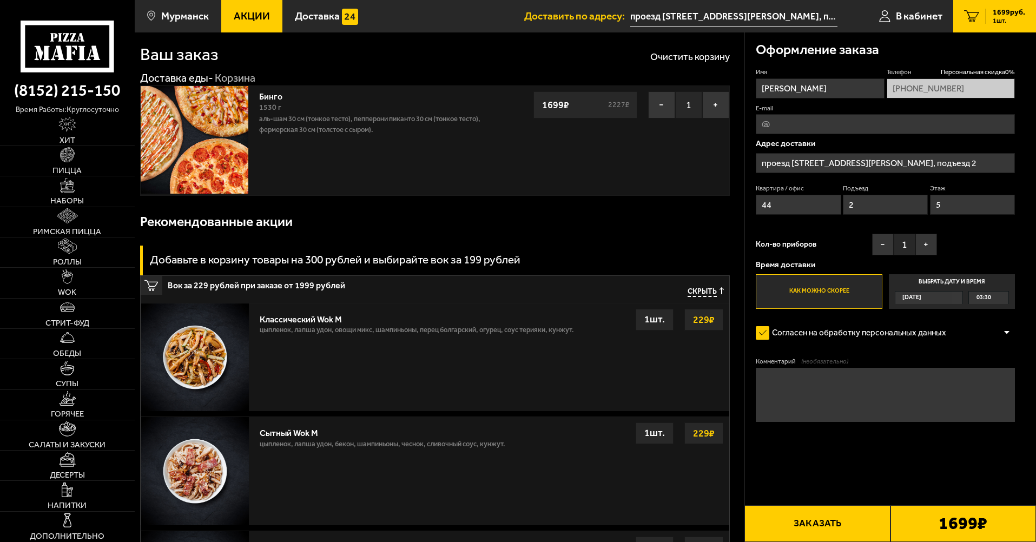
scroll to position [0, 0]
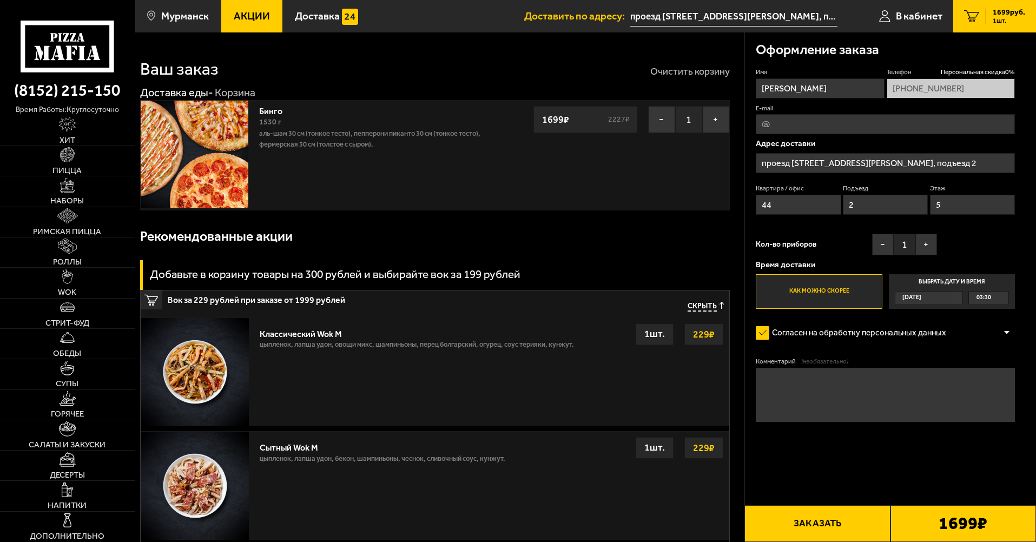
click at [685, 74] on button "Очистить корзину" at bounding box center [690, 72] width 80 height 10
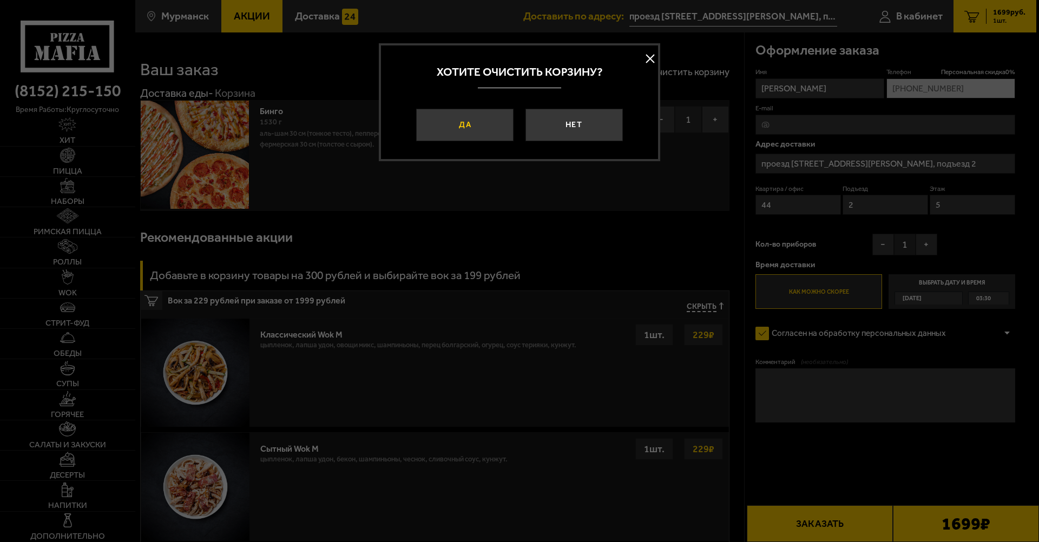
click at [485, 124] on button "Да" at bounding box center [464, 125] width 97 height 32
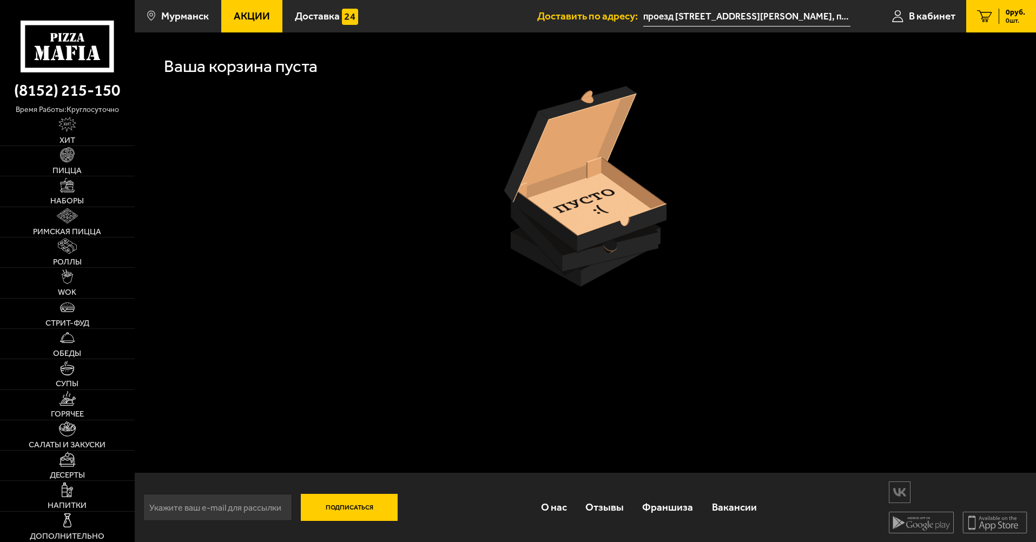
click at [76, 60] on icon at bounding box center [67, 46] width 93 height 51
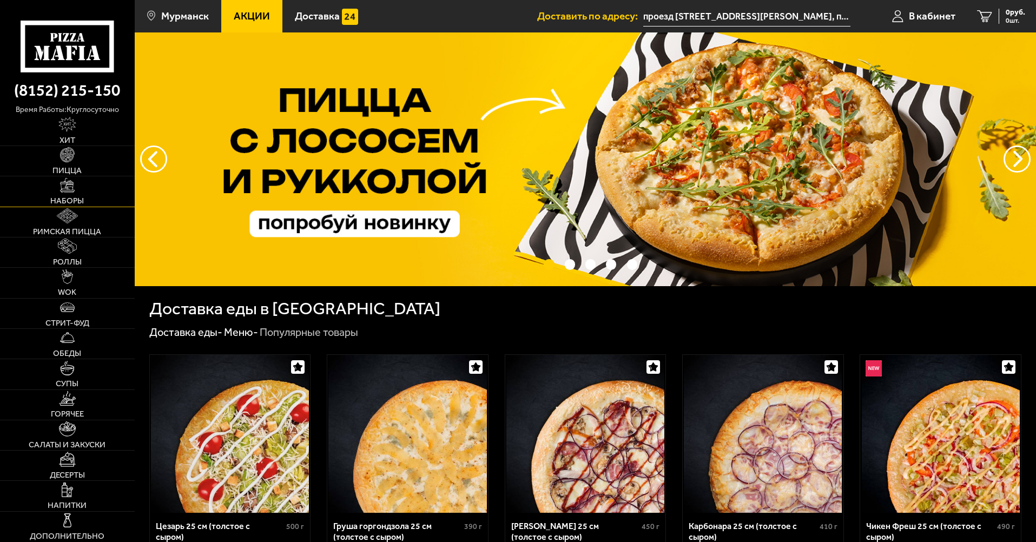
click at [70, 193] on img at bounding box center [67, 185] width 15 height 15
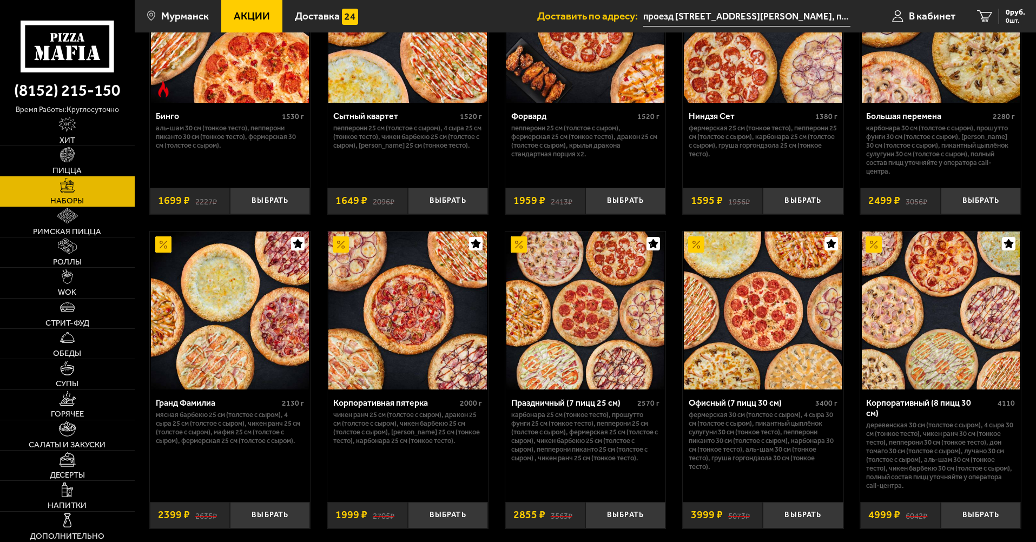
scroll to position [548, 0]
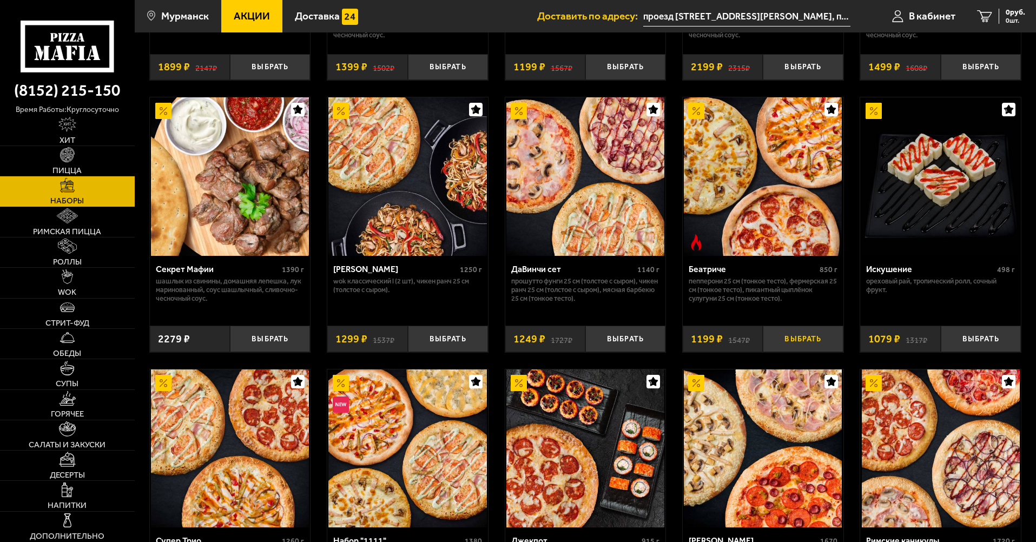
click at [809, 339] on button "Выбрать" at bounding box center [803, 339] width 80 height 27
click at [1017, 12] on span "1199 руб." at bounding box center [1009, 13] width 32 height 8
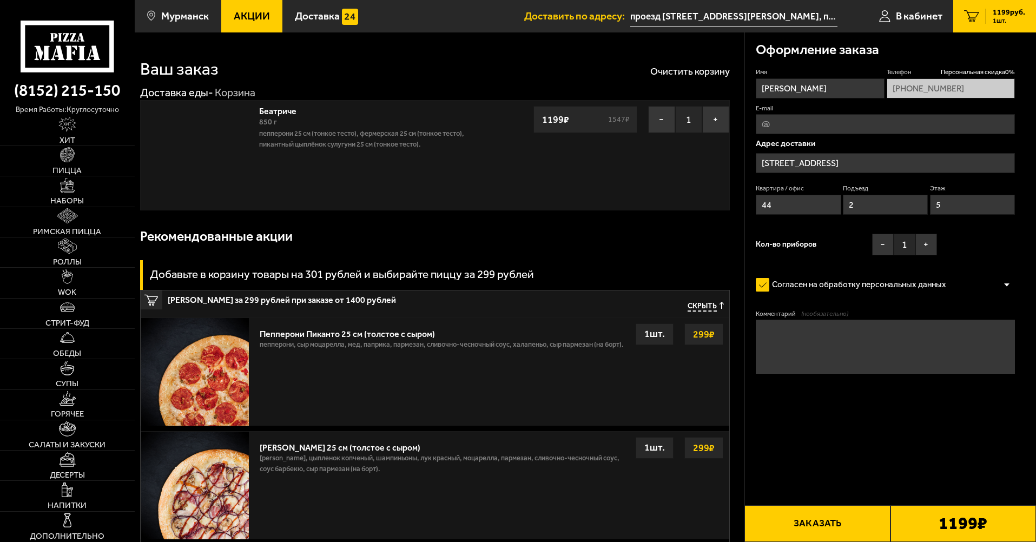
type input "проезд Капитана Тарана, 18, подъезд 2"
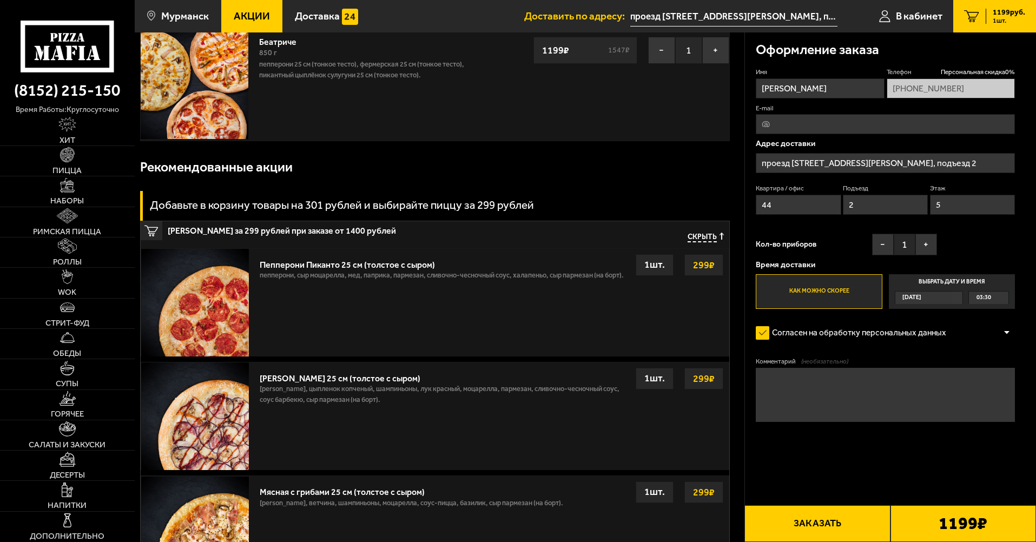
scroll to position [310, 0]
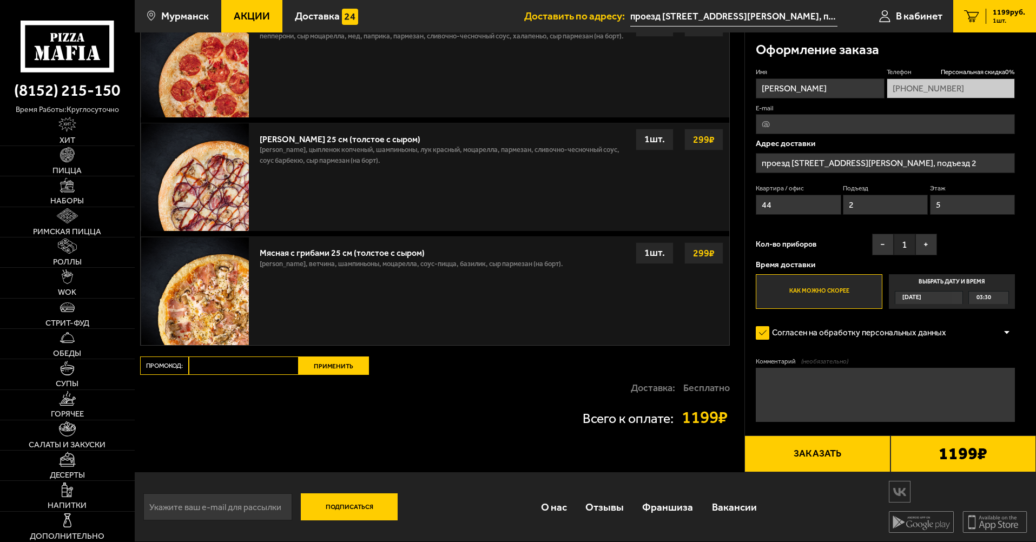
click at [257, 363] on input "Промокод:" at bounding box center [244, 365] width 110 height 18
paste input "mf0354"
type input "mf0354"
click at [329, 364] on button "Применить" at bounding box center [334, 365] width 70 height 18
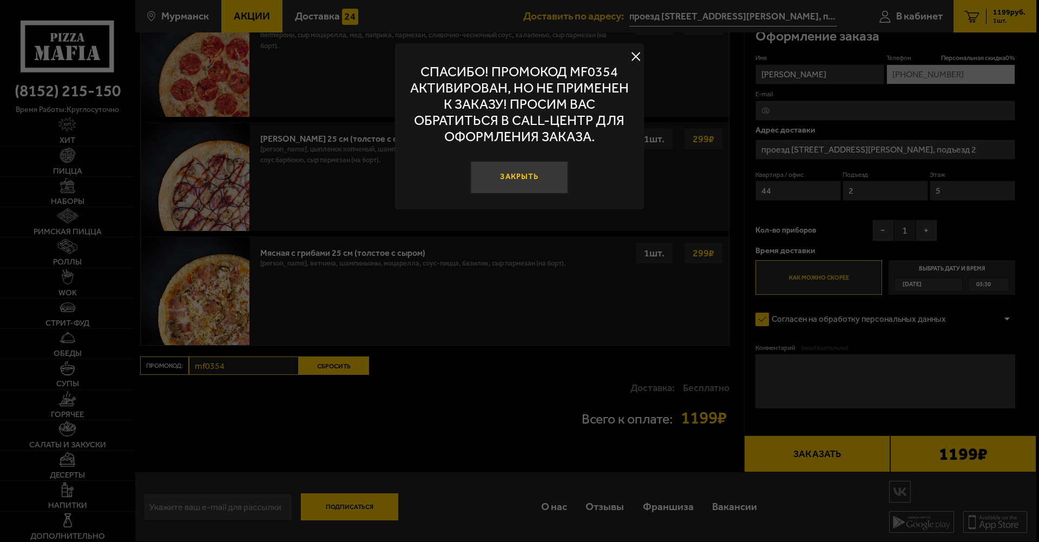
click at [526, 187] on button "Закрыть" at bounding box center [519, 177] width 97 height 32
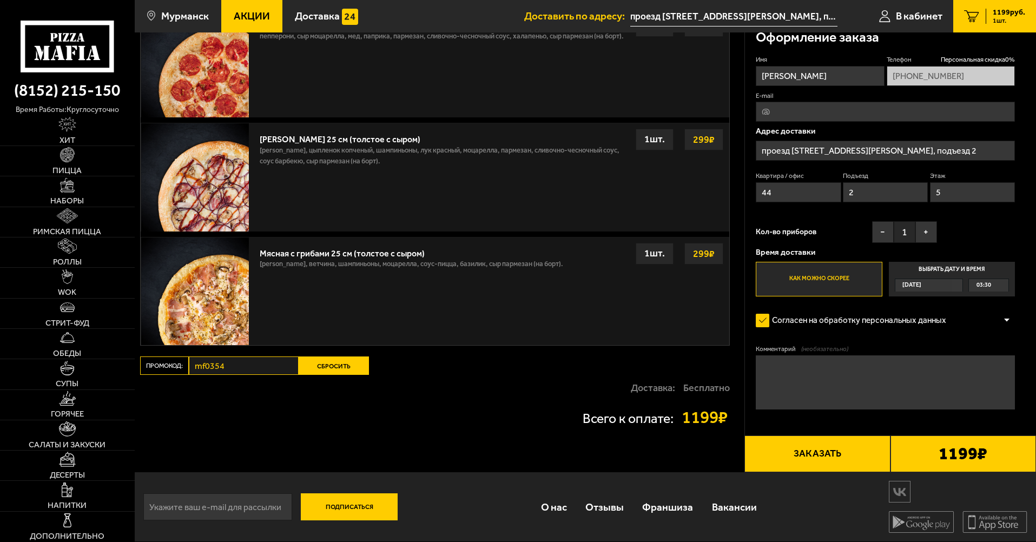
click at [856, 145] on input "проезд Капитана Тарана, 18, подъезд 2" at bounding box center [885, 151] width 259 height 20
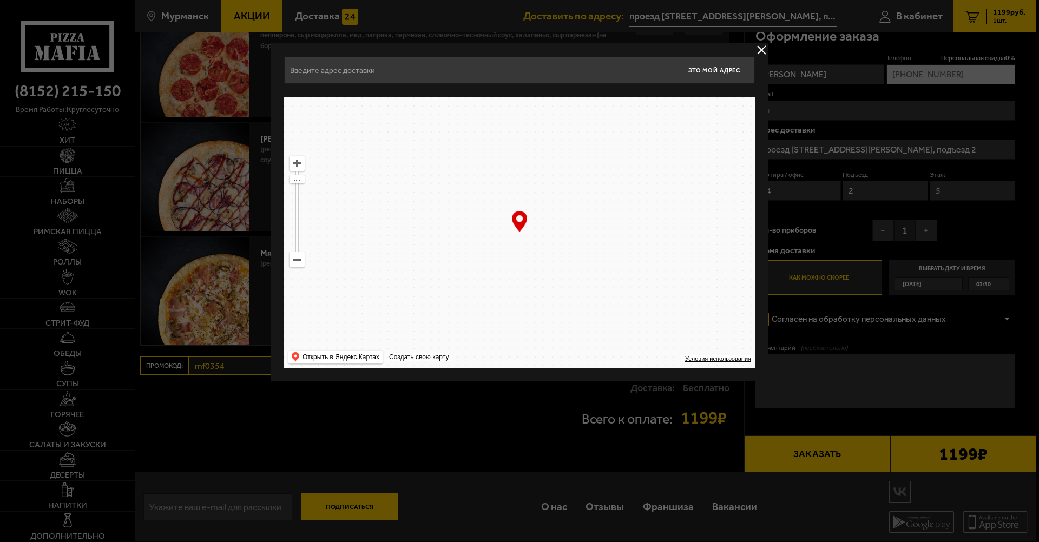
type input "проезд Капитана Тарана, 18, подъезд 2"
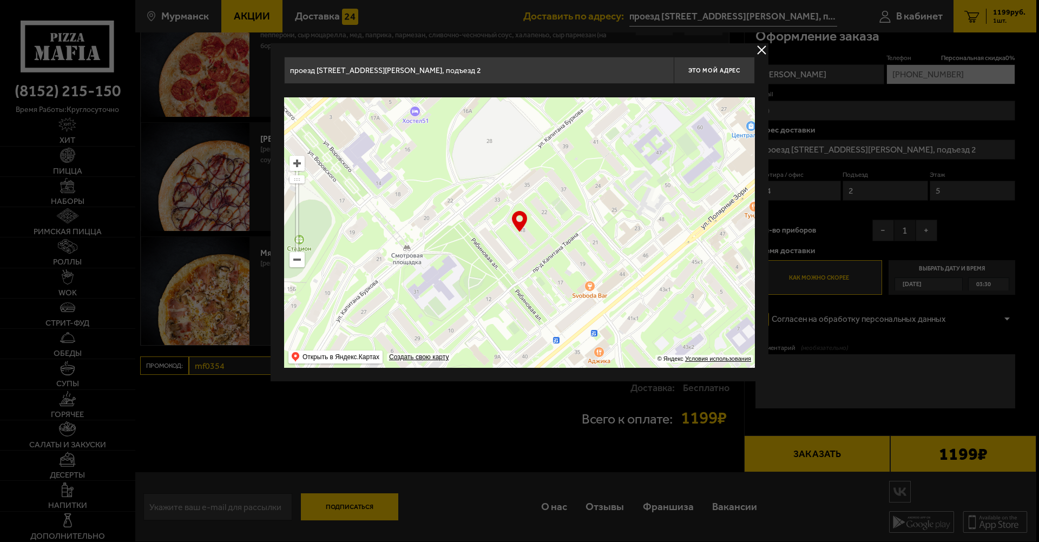
click at [762, 47] on button "delivery type" at bounding box center [762, 50] width 14 height 14
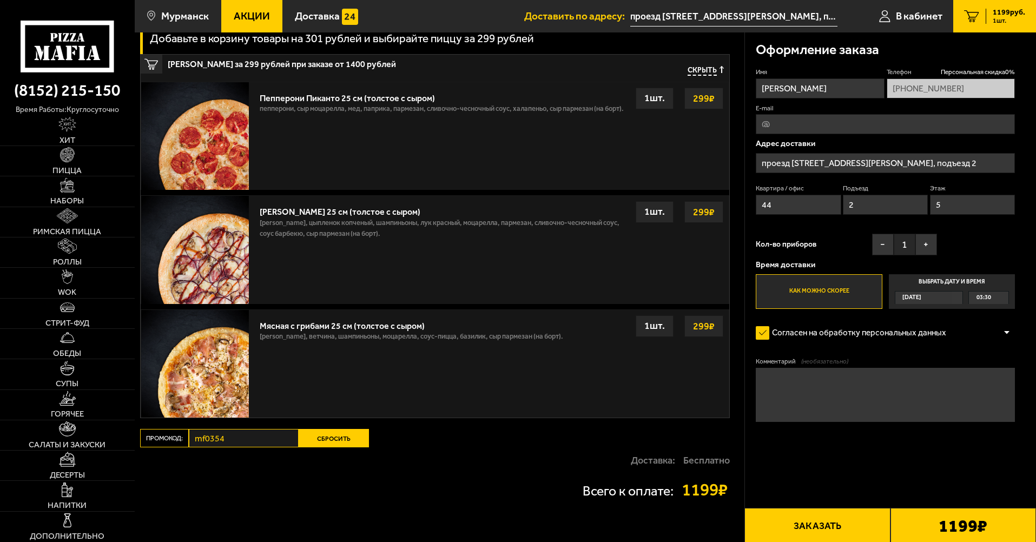
scroll to position [202, 0]
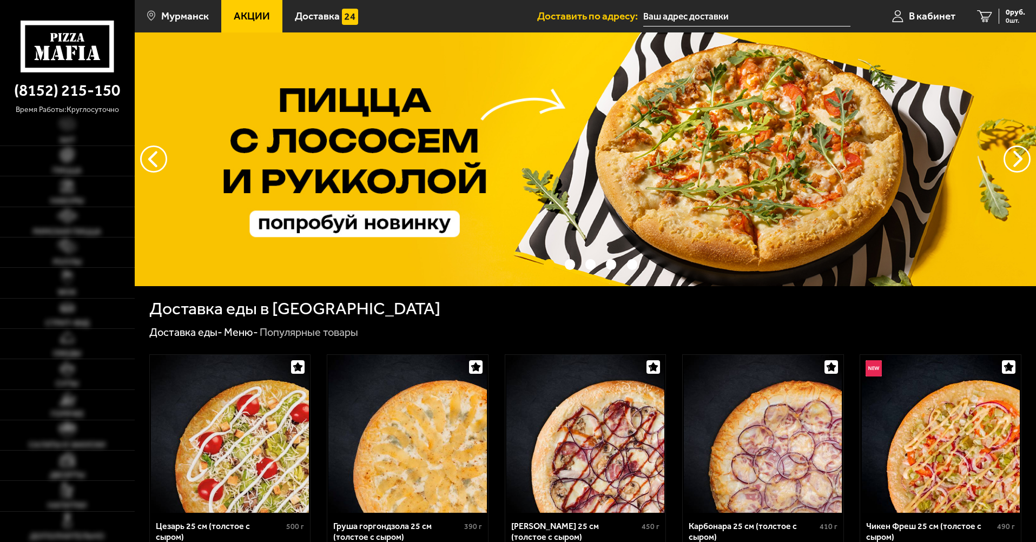
click at [71, 55] on use at bounding box center [68, 53] width 7 height 14
click at [182, 16] on span "Мурманск" at bounding box center [185, 16] width 48 height 10
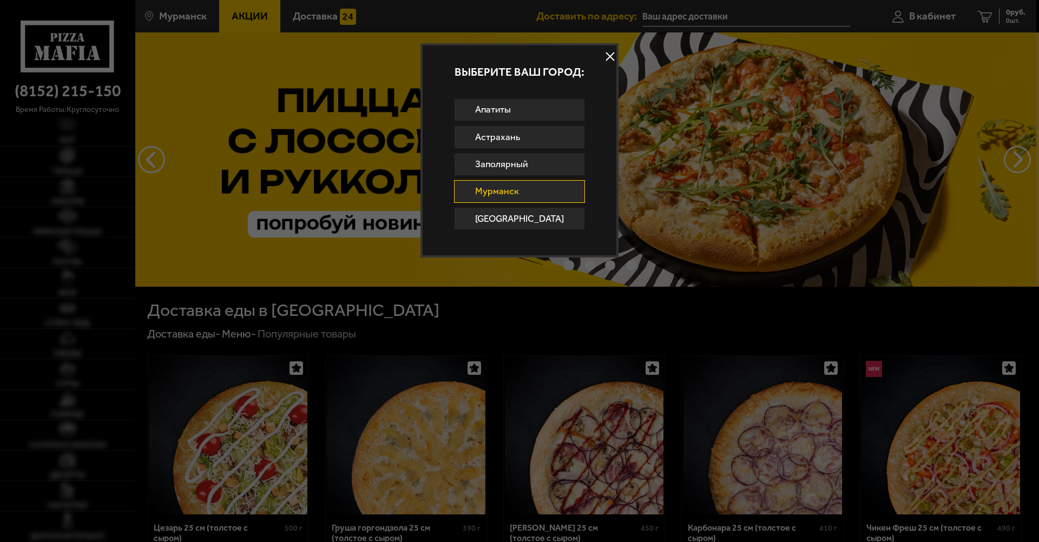
click at [280, 25] on div at bounding box center [519, 271] width 1039 height 542
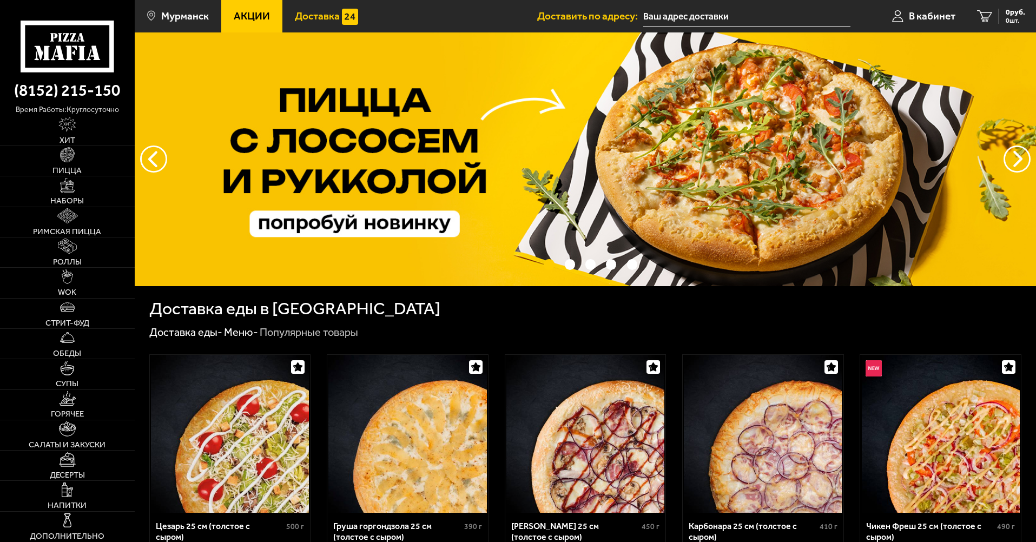
click at [313, 18] on span "Доставка" at bounding box center [317, 16] width 45 height 10
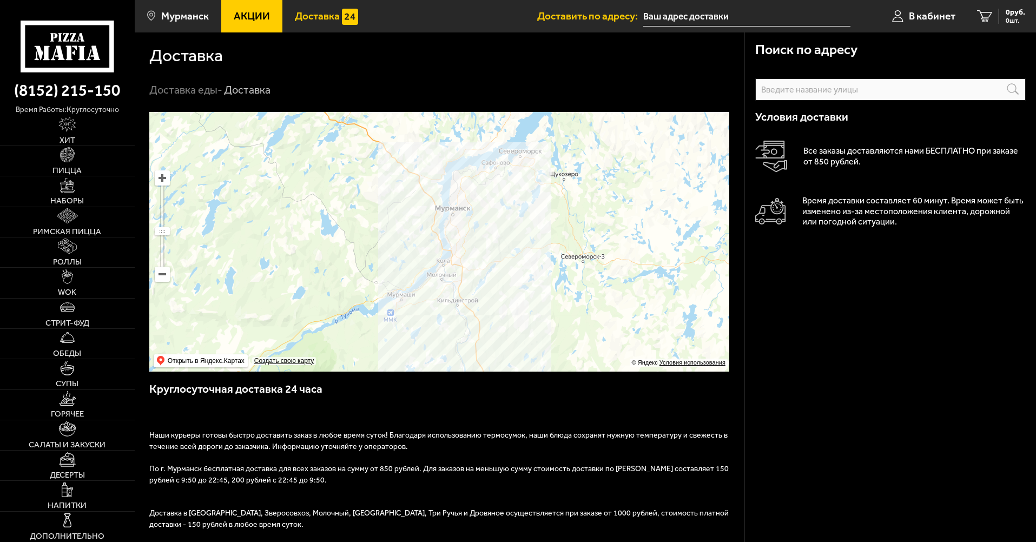
click at [250, 13] on span "Акции" at bounding box center [252, 16] width 36 height 10
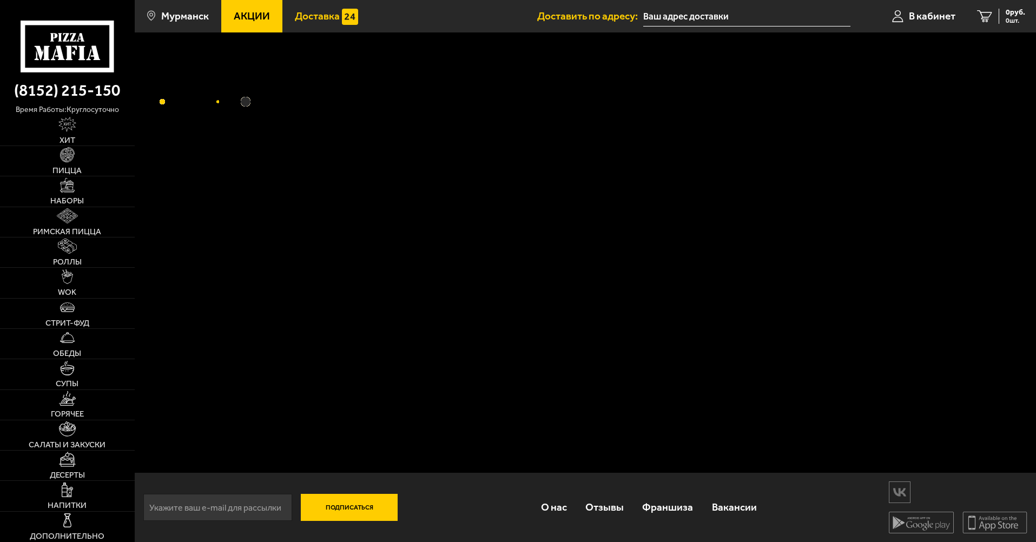
click at [362, 3] on link "Доставка" at bounding box center [326, 16] width 88 height 32
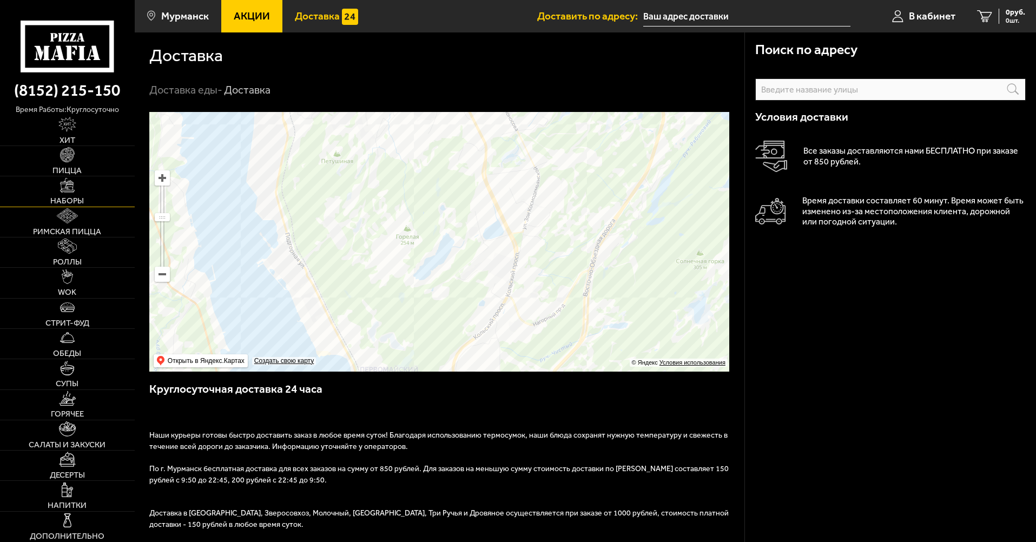
click at [77, 193] on link "Наборы" at bounding box center [67, 191] width 135 height 30
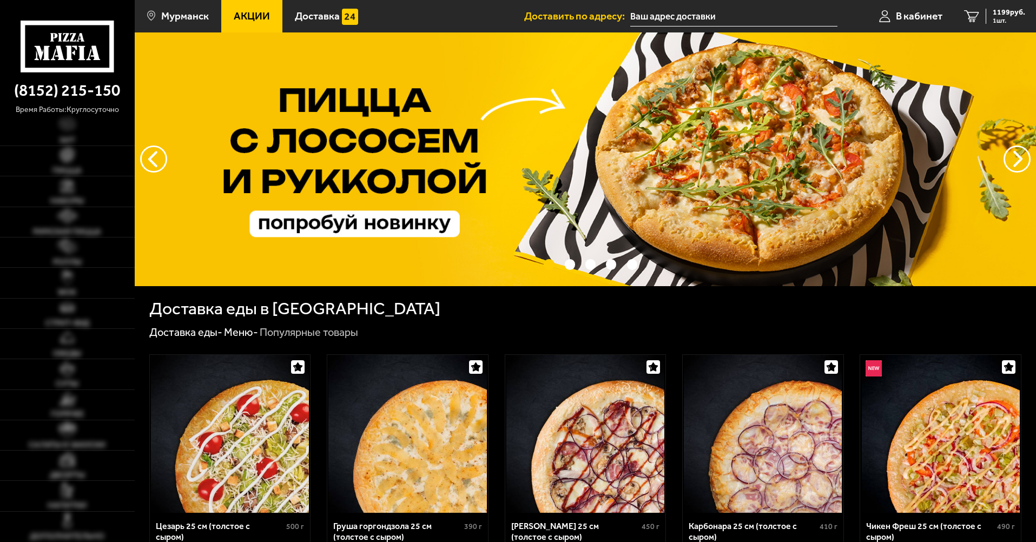
click at [987, 14] on div "1199 руб. 1 шт." at bounding box center [1005, 16] width 39 height 15
type input "проезд Капитана Тарана, 18, подъезд 2"
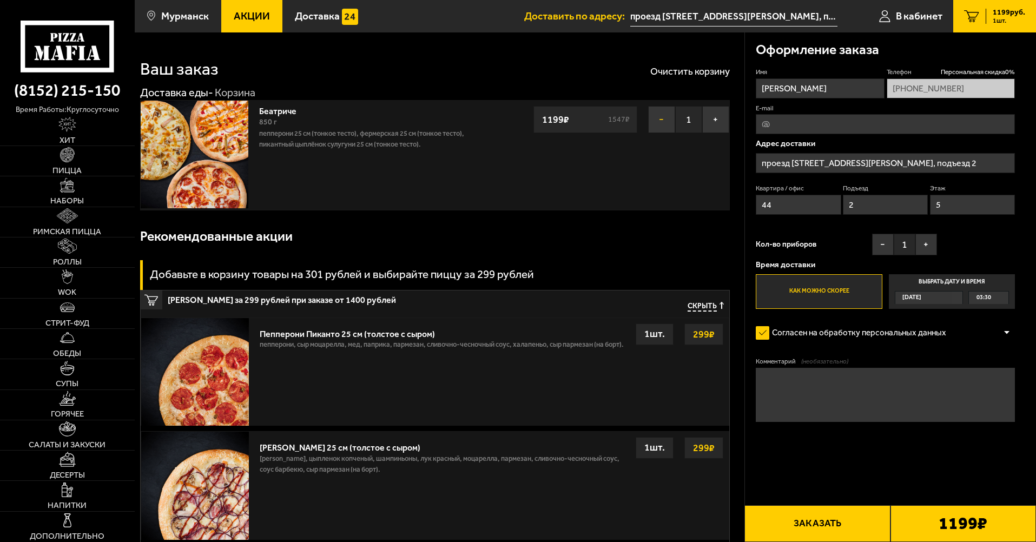
click at [665, 123] on button "−" at bounding box center [661, 119] width 27 height 27
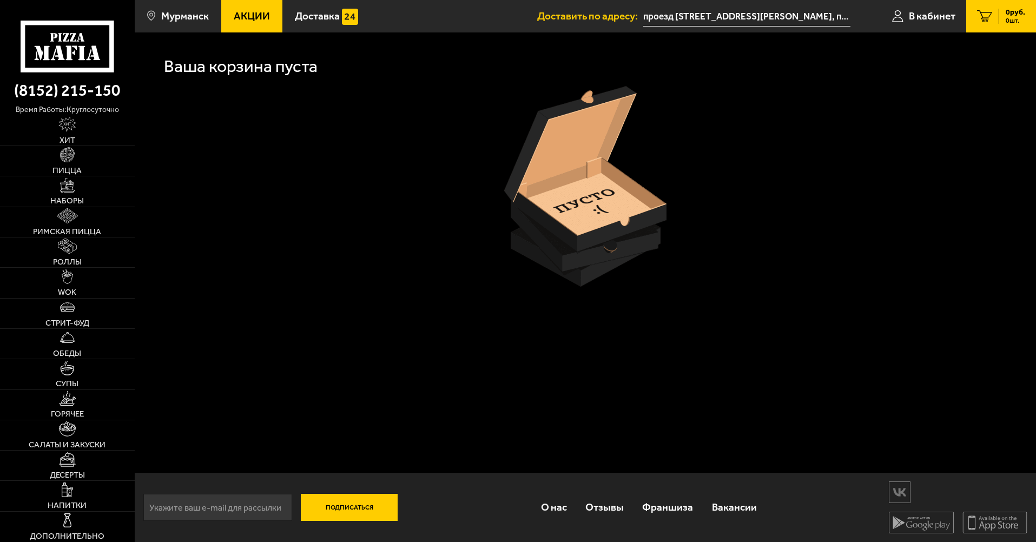
click at [64, 47] on icon at bounding box center [67, 46] width 93 height 51
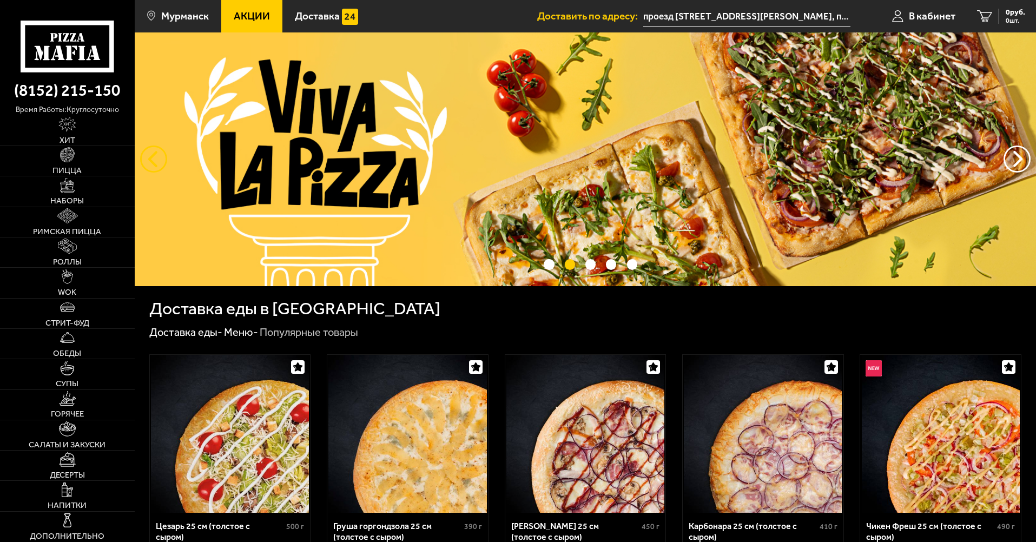
click at [148, 150] on button "следующий" at bounding box center [153, 158] width 27 height 27
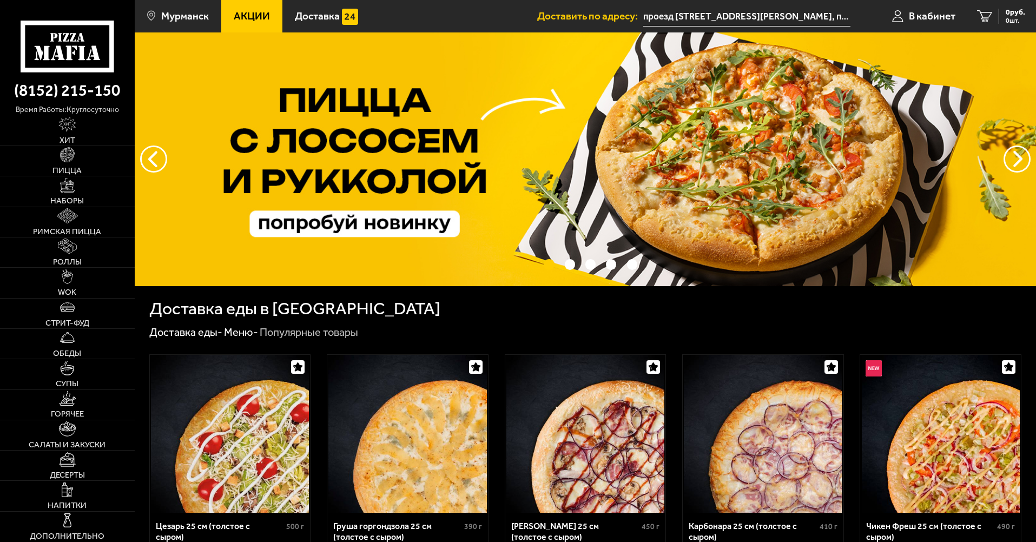
click at [240, 21] on span "Акции" at bounding box center [252, 16] width 36 height 10
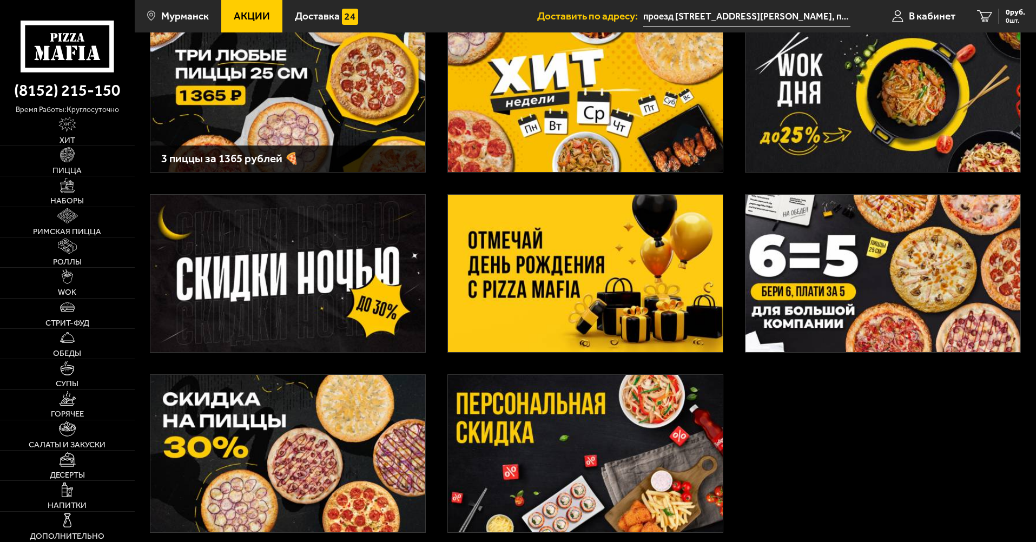
scroll to position [162, 0]
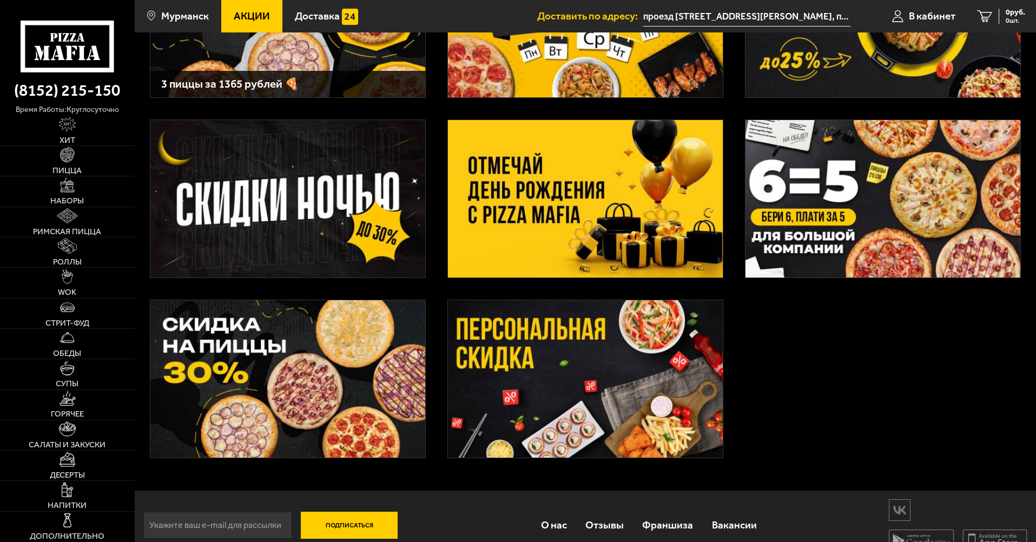
click at [262, 348] on img at bounding box center [287, 378] width 275 height 157
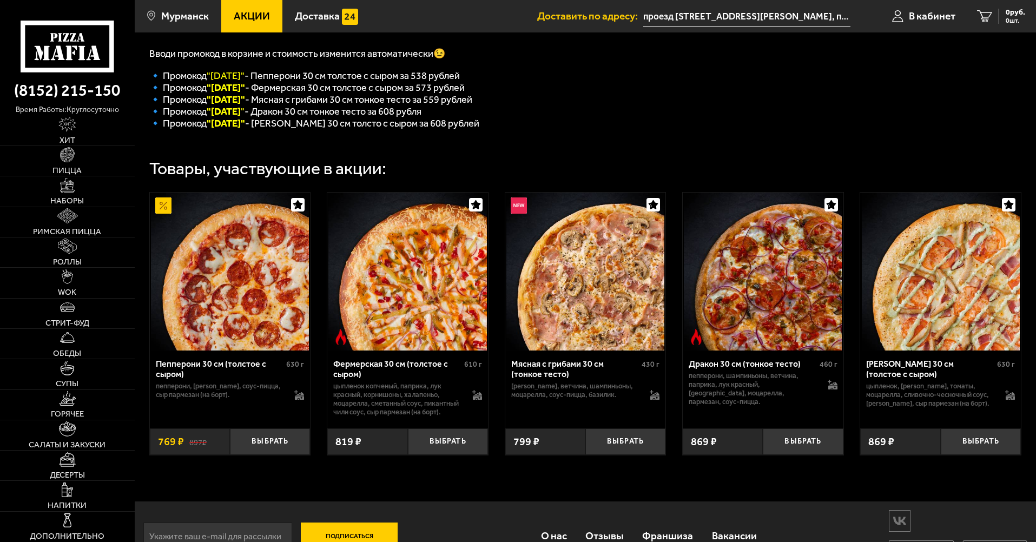
scroll to position [248, 0]
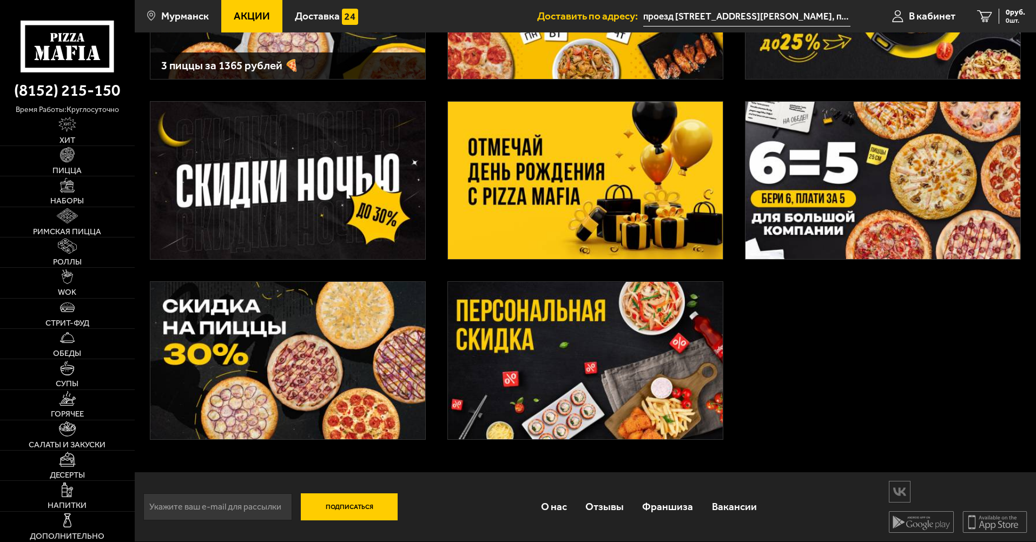
scroll to position [162, 0]
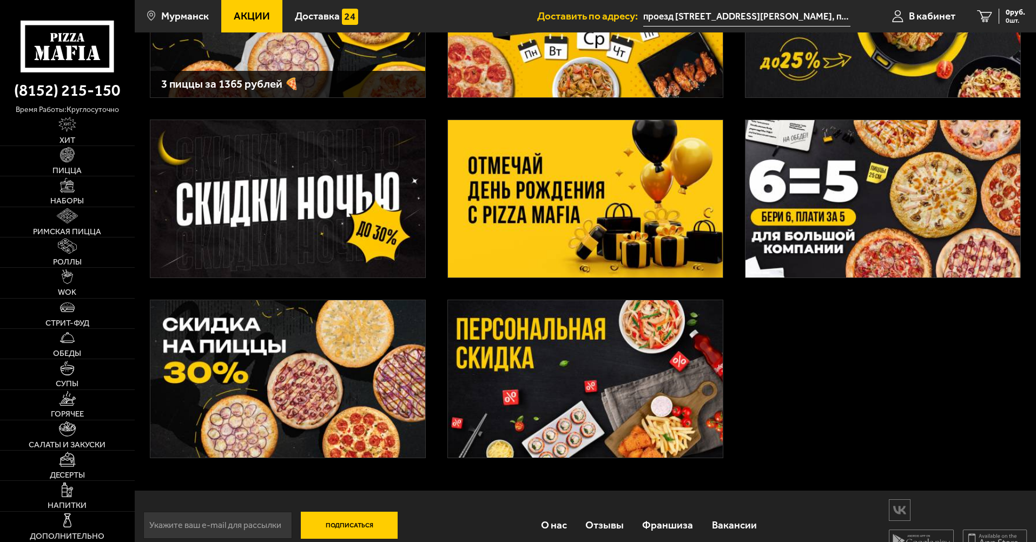
click at [559, 380] on img at bounding box center [585, 378] width 275 height 157
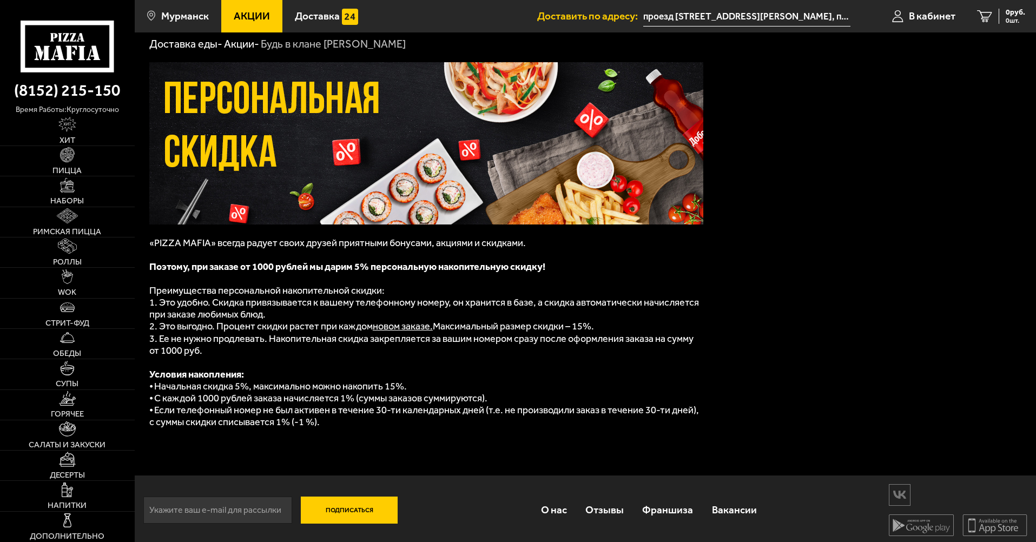
scroll to position [40, 0]
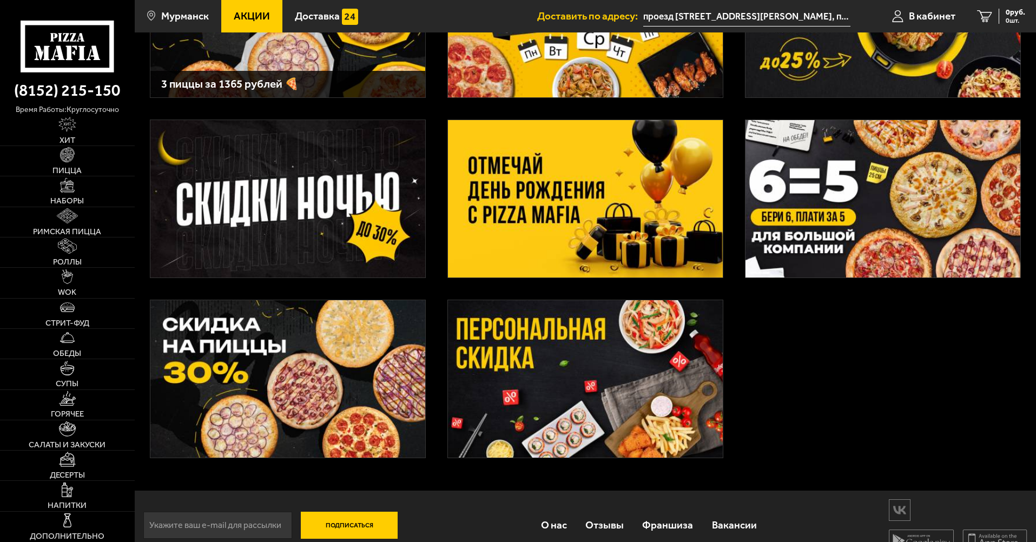
click at [560, 378] on img at bounding box center [585, 378] width 275 height 157
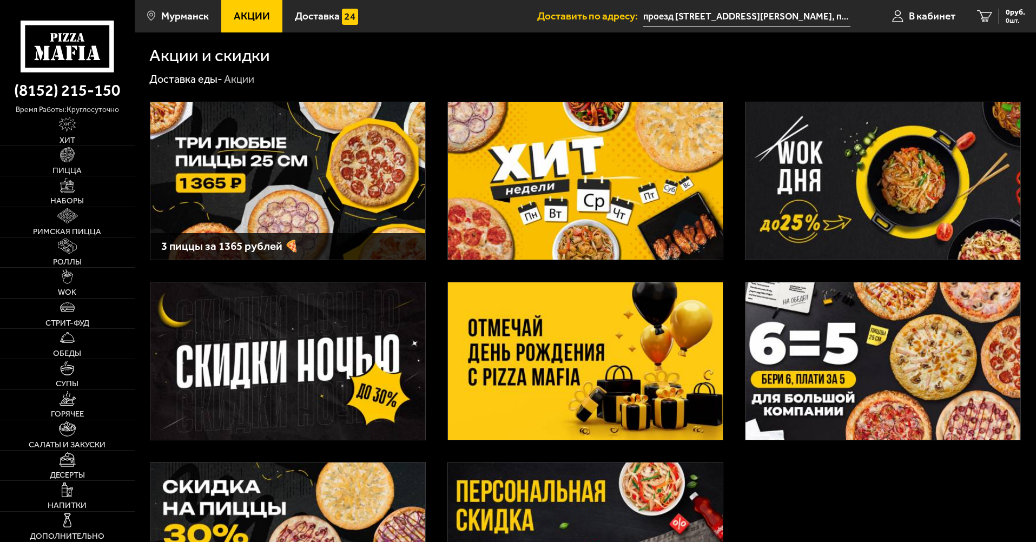
click at [338, 327] on img at bounding box center [287, 360] width 275 height 157
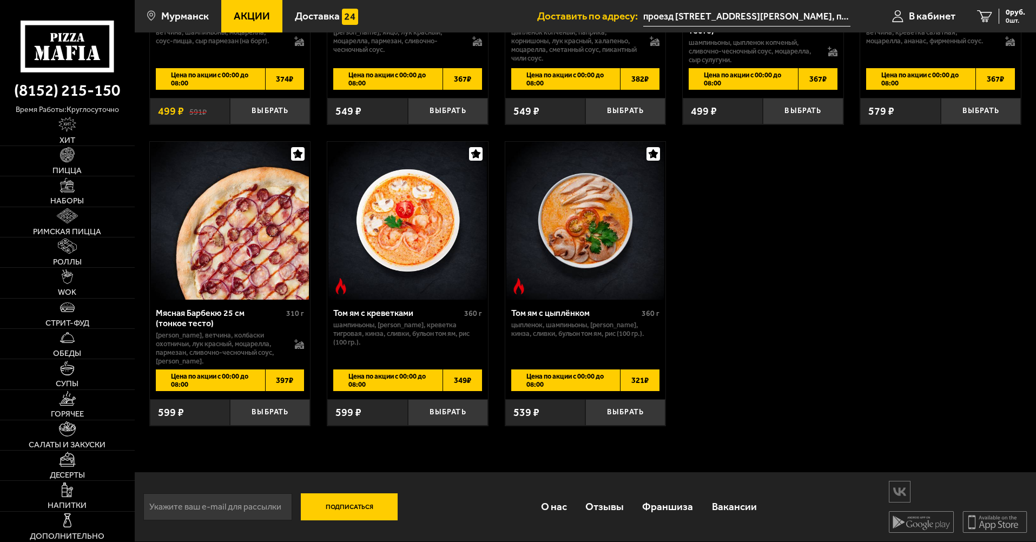
scroll to position [1467, 0]
click at [273, 418] on button "Выбрать" at bounding box center [270, 412] width 80 height 27
click at [70, 185] on img at bounding box center [67, 185] width 15 height 15
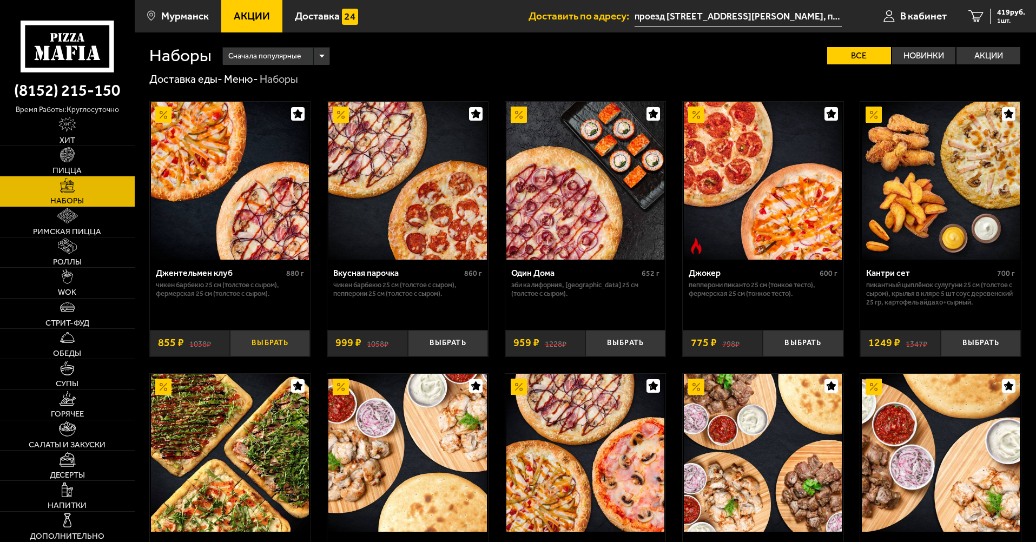
click at [282, 344] on button "Выбрать" at bounding box center [270, 343] width 80 height 27
click at [999, 16] on span "1274 руб." at bounding box center [1009, 13] width 32 height 8
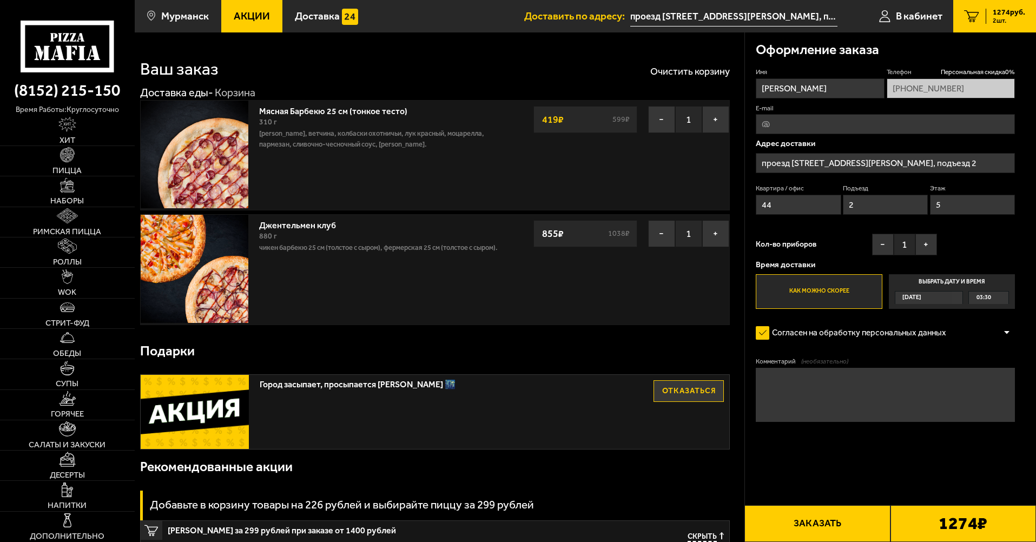
drag, startPoint x: 543, startPoint y: 121, endPoint x: 573, endPoint y: 121, distance: 29.8
click at [573, 121] on div "419 ₽ 599 ₽" at bounding box center [585, 119] width 104 height 27
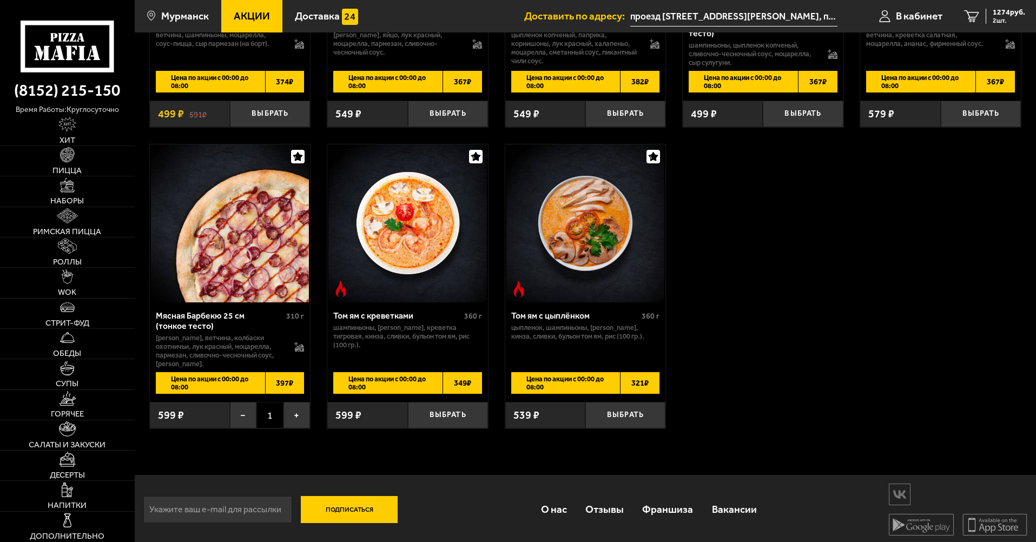
scroll to position [1467, 0]
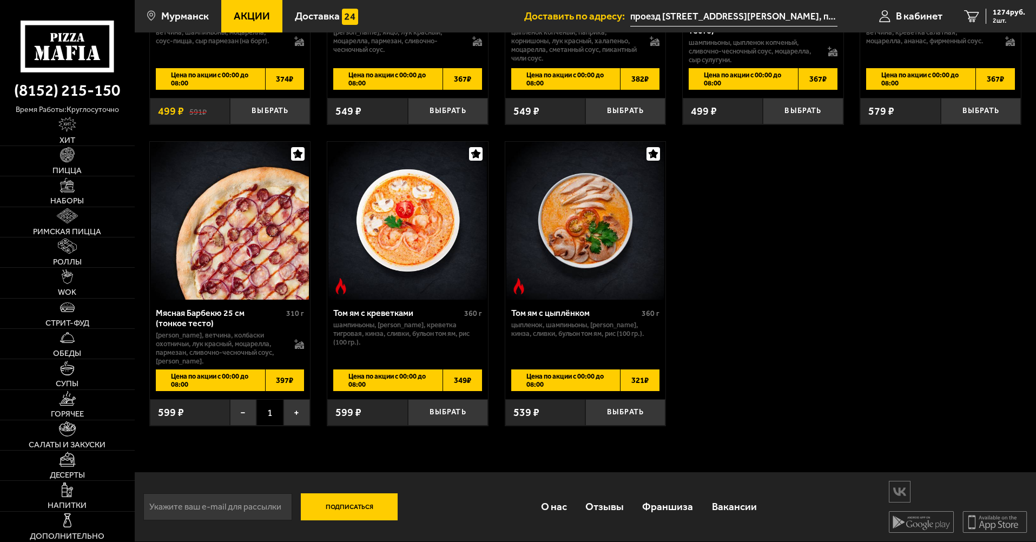
drag, startPoint x: 202, startPoint y: 380, endPoint x: 274, endPoint y: 381, distance: 72.5
click at [268, 382] on div "Цена по акции с 00:00 до 08:00 397 ₽" at bounding box center [230, 380] width 149 height 22
drag, startPoint x: 277, startPoint y: 381, endPoint x: 263, endPoint y: 381, distance: 14.1
click at [265, 381] on span "397 ₽" at bounding box center [284, 380] width 39 height 22
click at [1010, 12] on span "1274 руб." at bounding box center [1009, 13] width 32 height 8
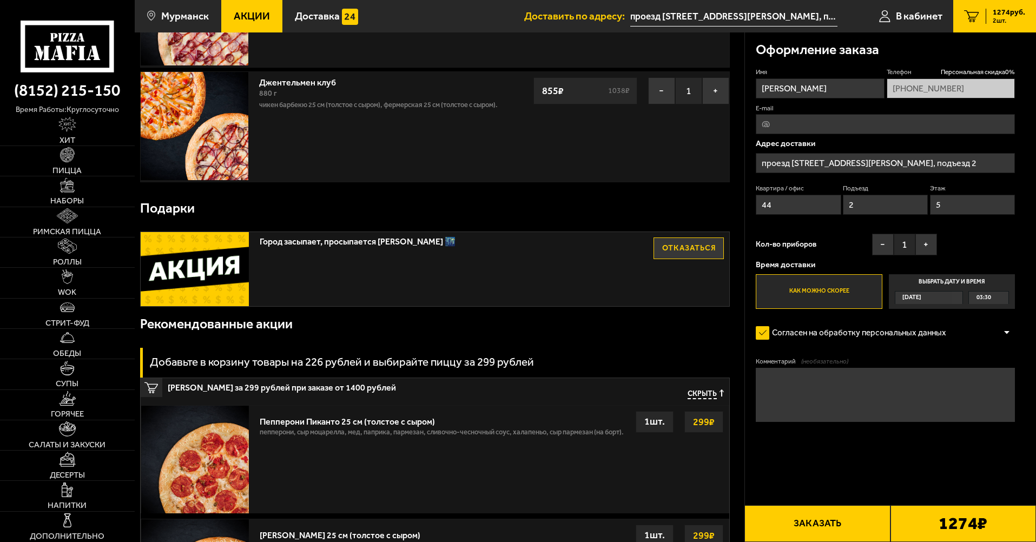
scroll to position [162, 0]
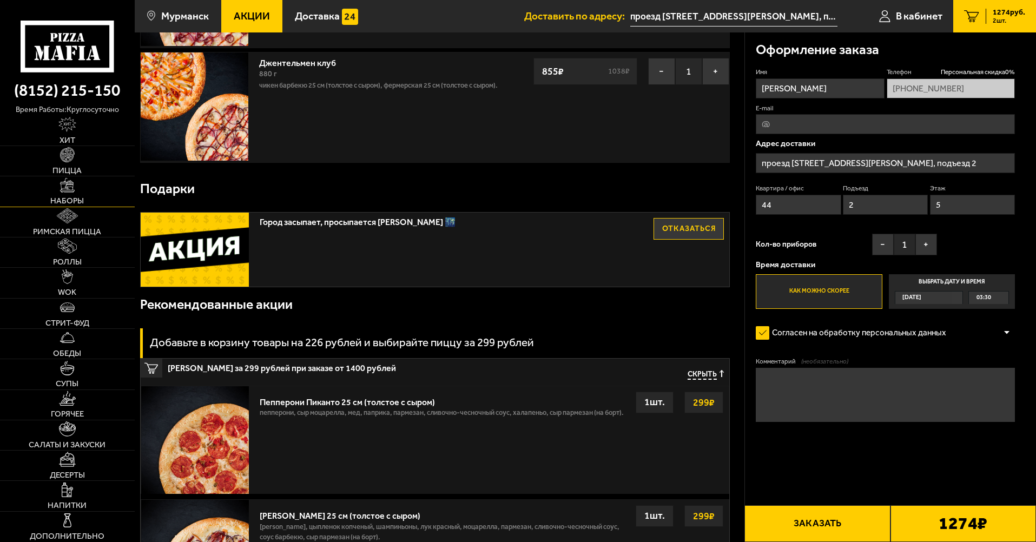
click at [62, 187] on img at bounding box center [67, 185] width 15 height 15
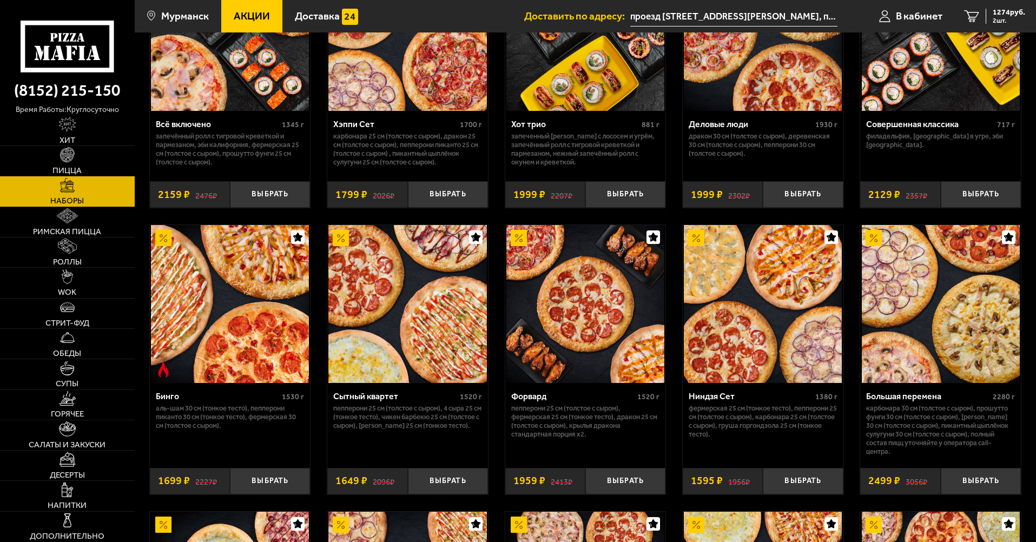
scroll to position [1244, 0]
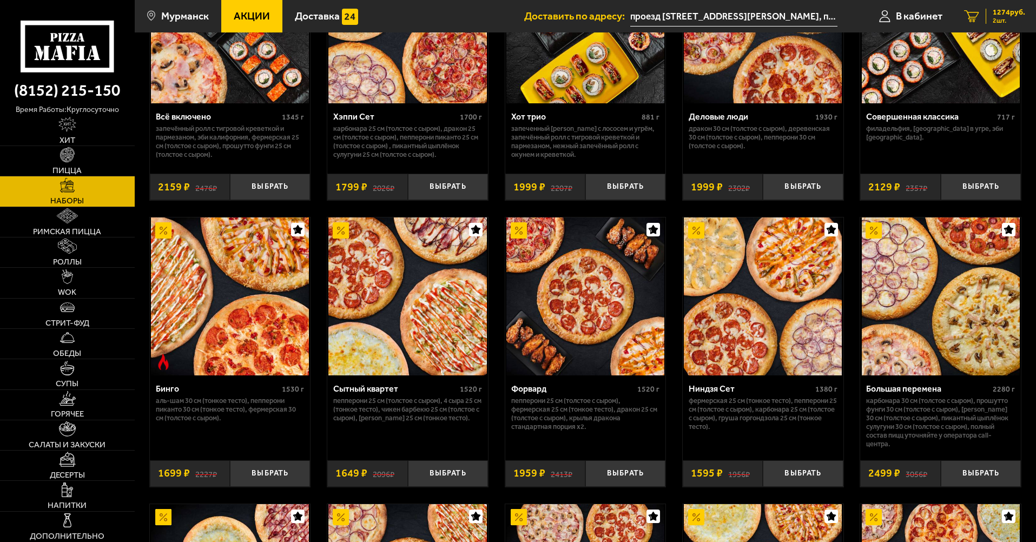
click at [989, 7] on link "2 1274 руб. 2 шт." at bounding box center [994, 16] width 83 height 32
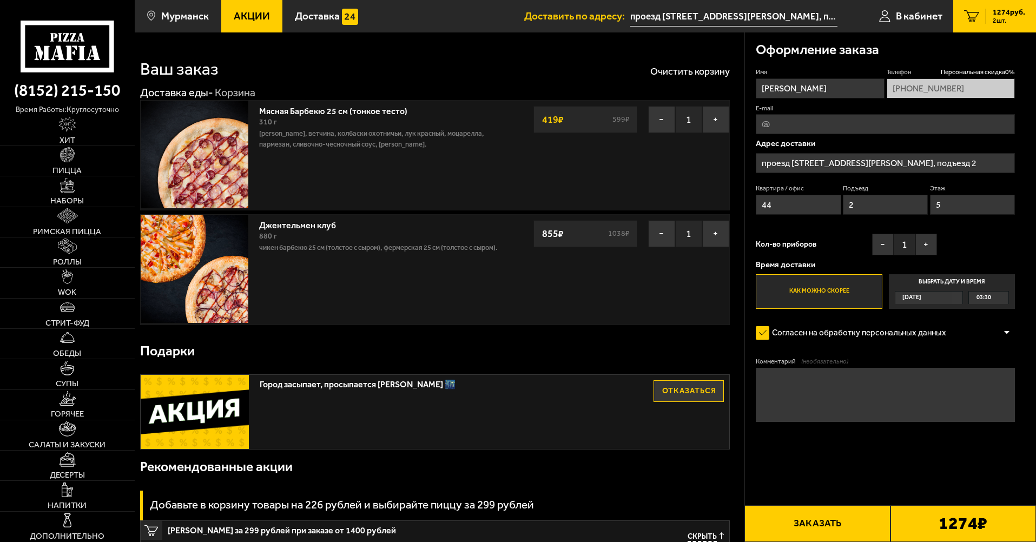
click at [870, 526] on button "Заказать" at bounding box center [816, 523] width 145 height 37
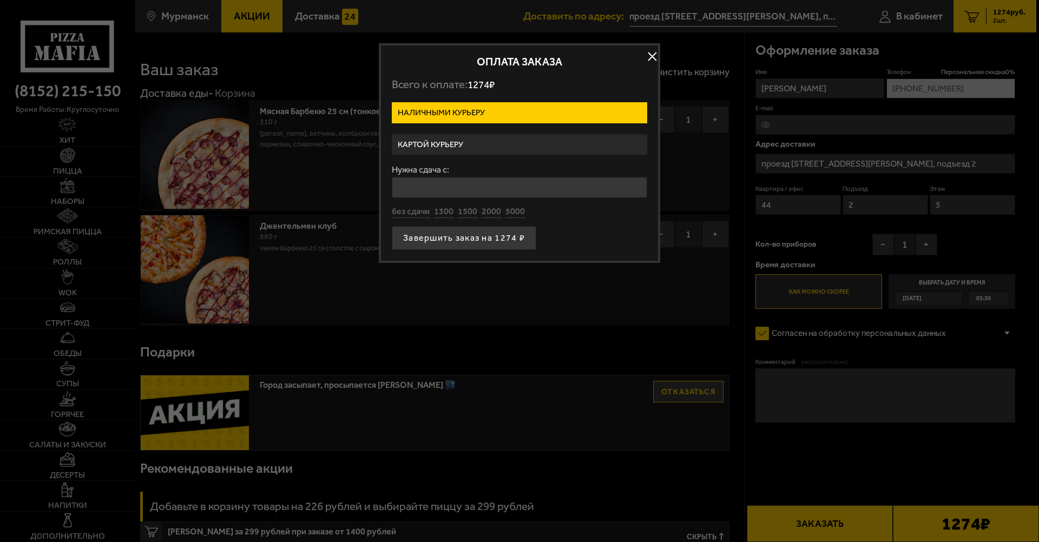
click at [491, 144] on label "Картой курьеру" at bounding box center [519, 144] width 255 height 21
click at [0, 0] on input "Картой курьеру" at bounding box center [0, 0] width 0 height 0
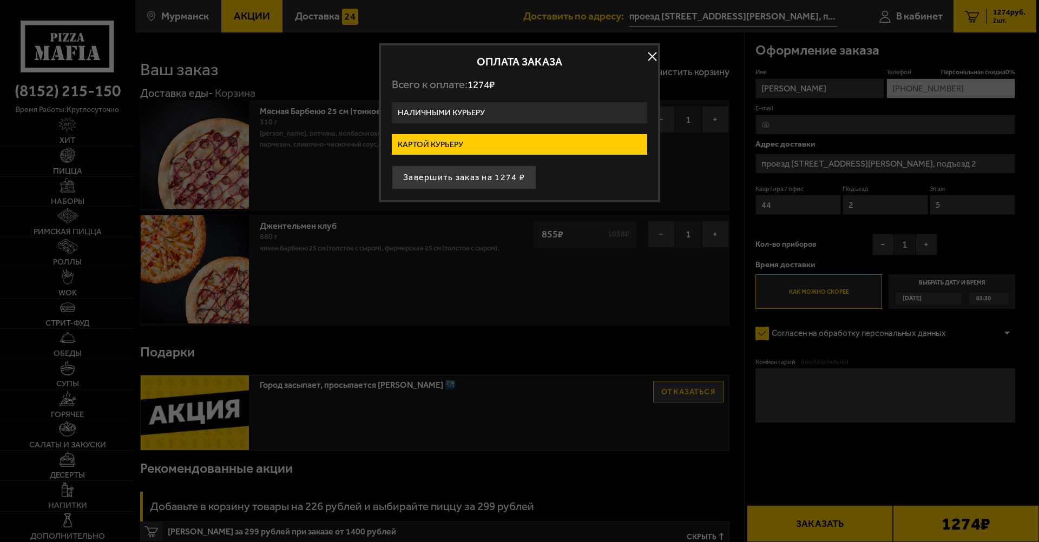
click at [555, 231] on div at bounding box center [519, 271] width 1039 height 542
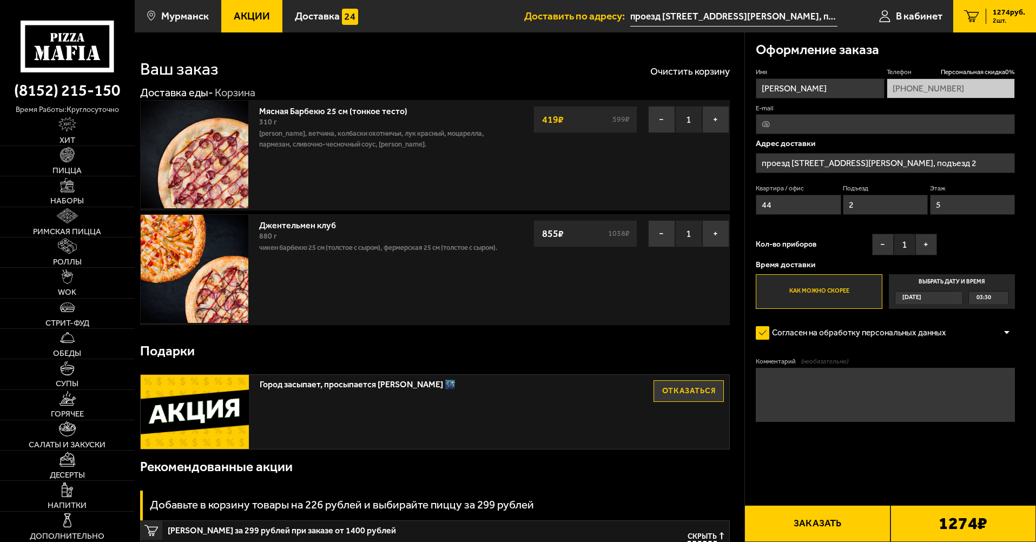
click at [280, 229] on link "Джентельмен клуб" at bounding box center [303, 224] width 88 height 14
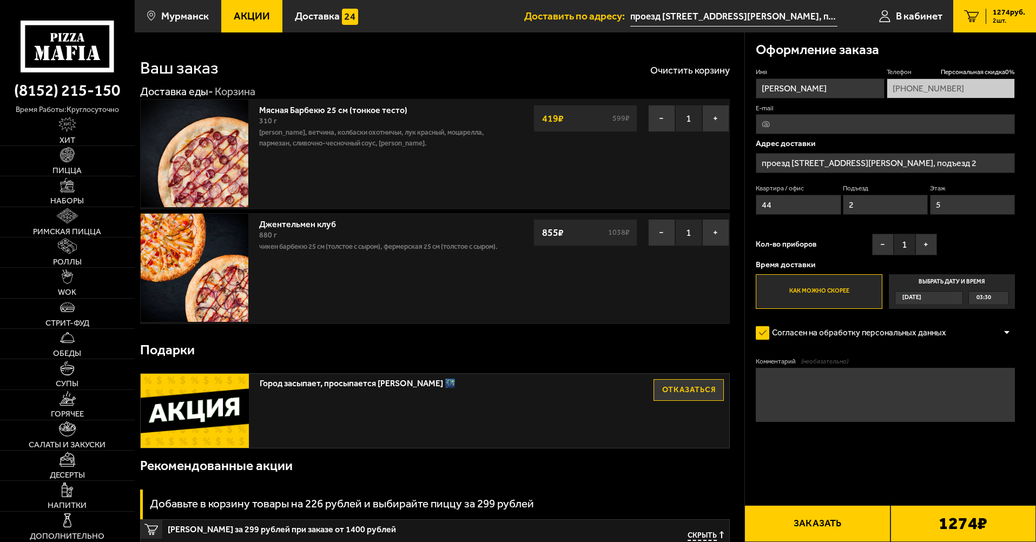
scroll to position [2, 0]
click at [64, 165] on link "Пицца" at bounding box center [67, 161] width 135 height 30
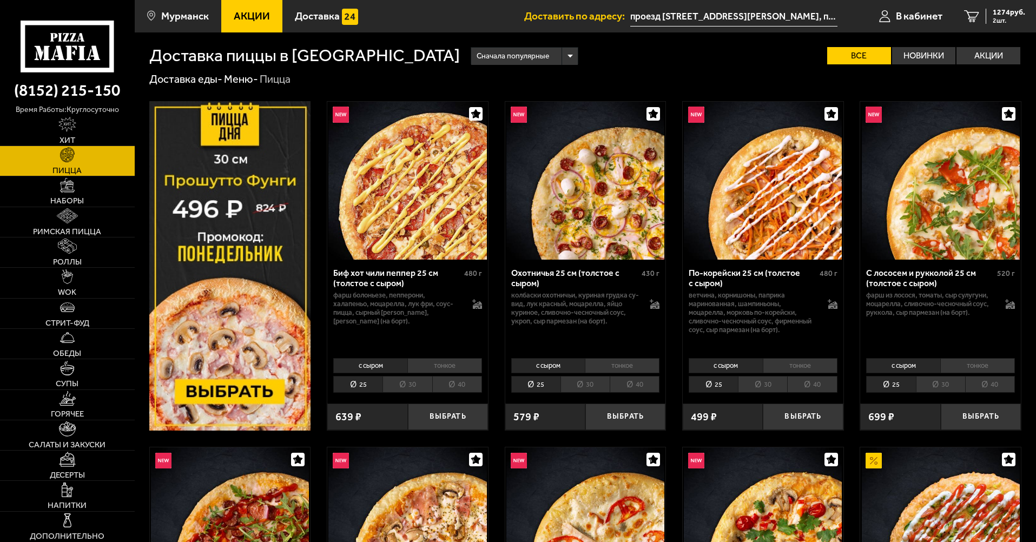
scroll to position [1020, 0]
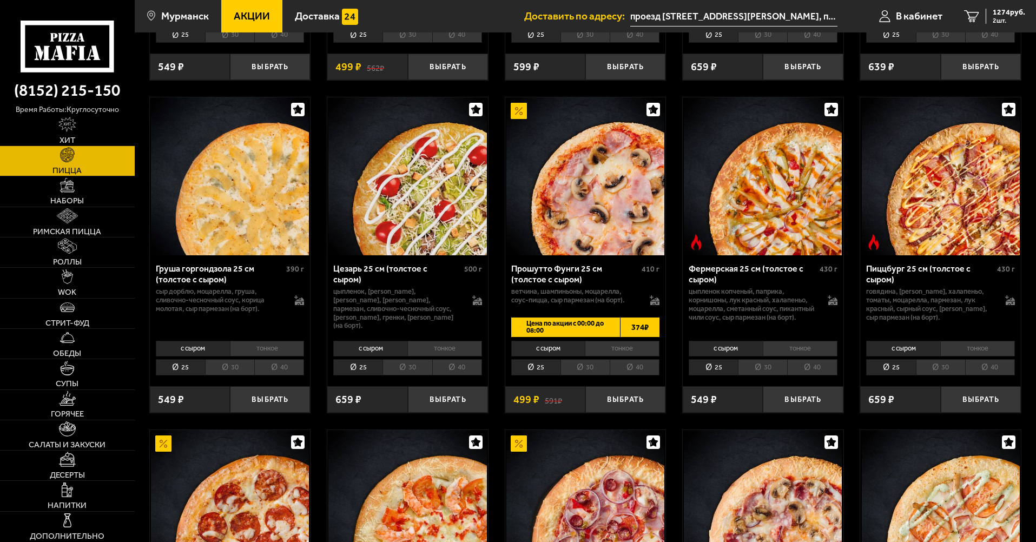
drag, startPoint x: 1006, startPoint y: 18, endPoint x: 1038, endPoint y: 120, distance: 106.6
click at [1006, 18] on span "2 шт." at bounding box center [1009, 20] width 32 height 6
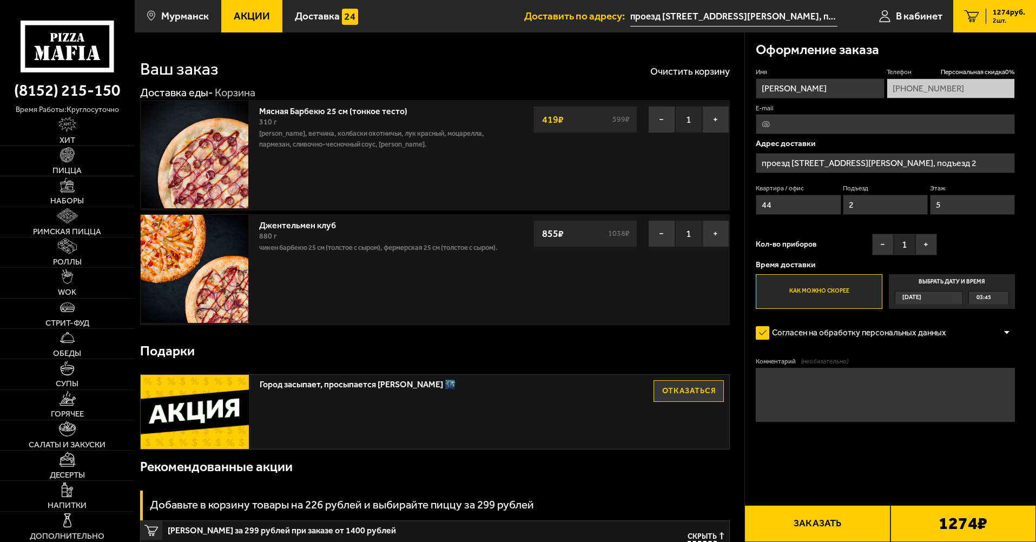
click at [861, 524] on button "Заказать" at bounding box center [816, 523] width 145 height 37
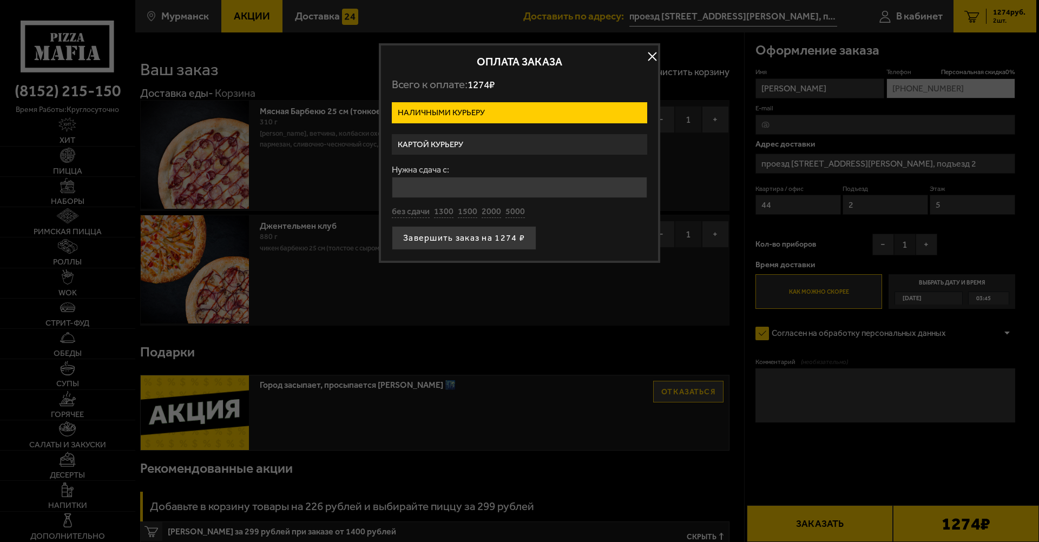
click at [434, 149] on label "Картой курьеру" at bounding box center [519, 144] width 255 height 21
click at [0, 0] on input "Картой курьеру" at bounding box center [0, 0] width 0 height 0
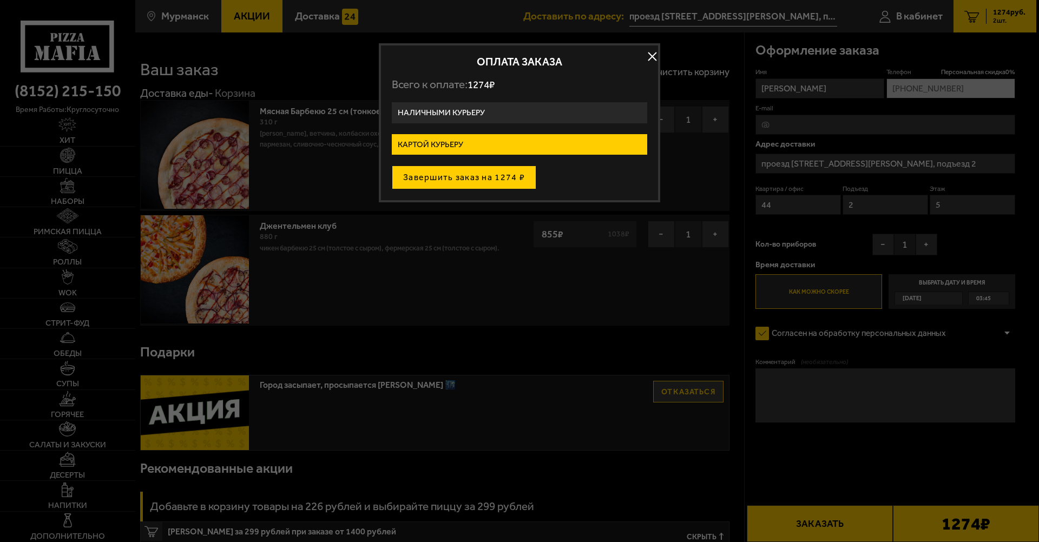
click at [467, 179] on button "Завершить заказ на 1274 ₽" at bounding box center [464, 178] width 144 height 24
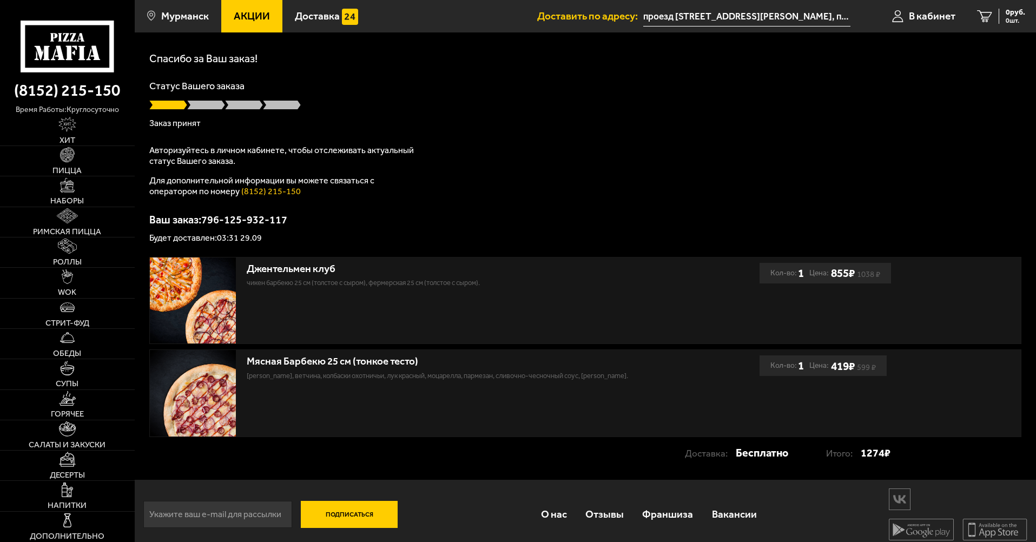
scroll to position [45, 0]
